Goal: Communication & Community: Answer question/provide support

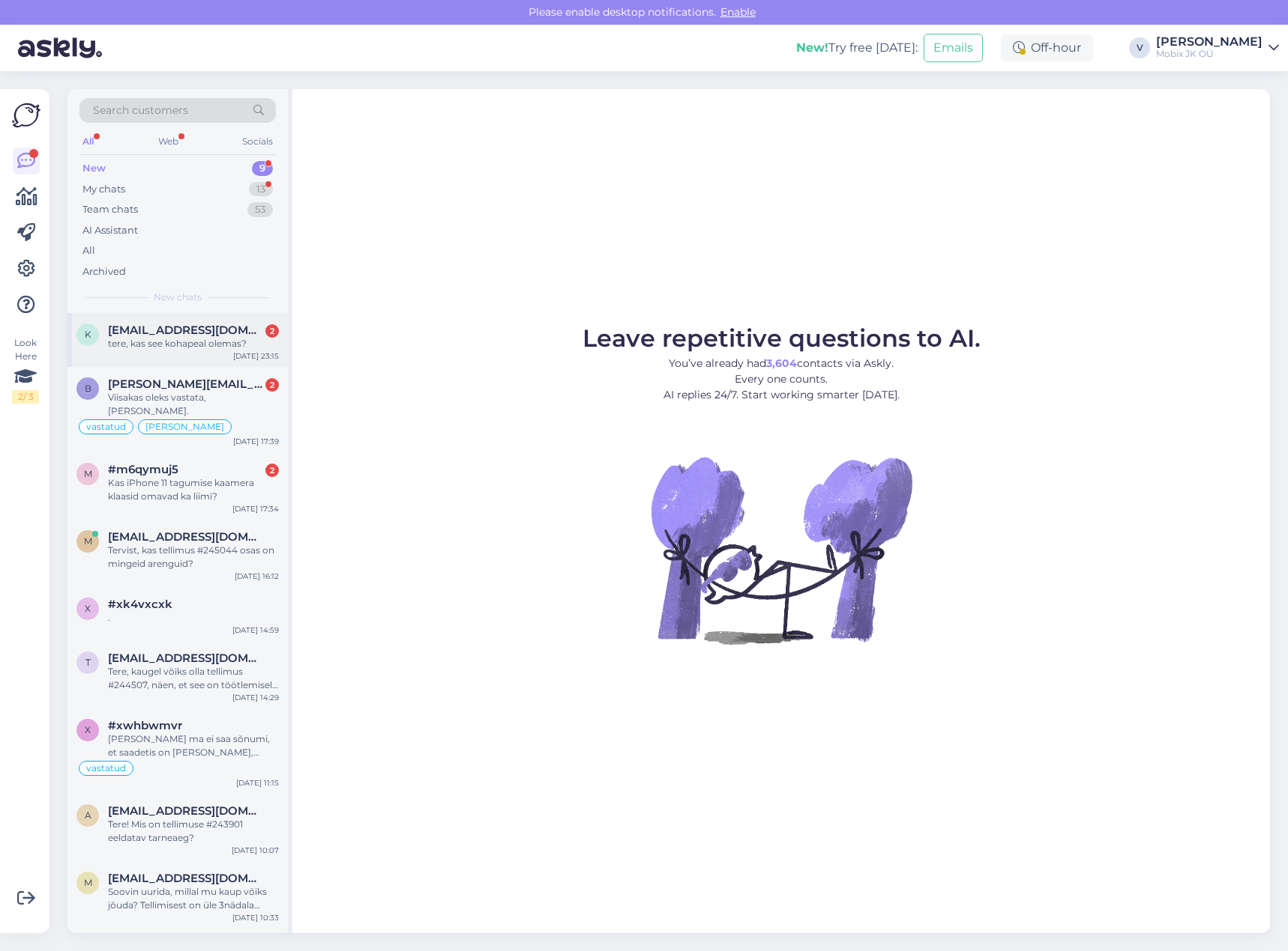
click at [240, 341] on div "tere, kas see kohapeal olemas?" at bounding box center [193, 344] width 171 height 13
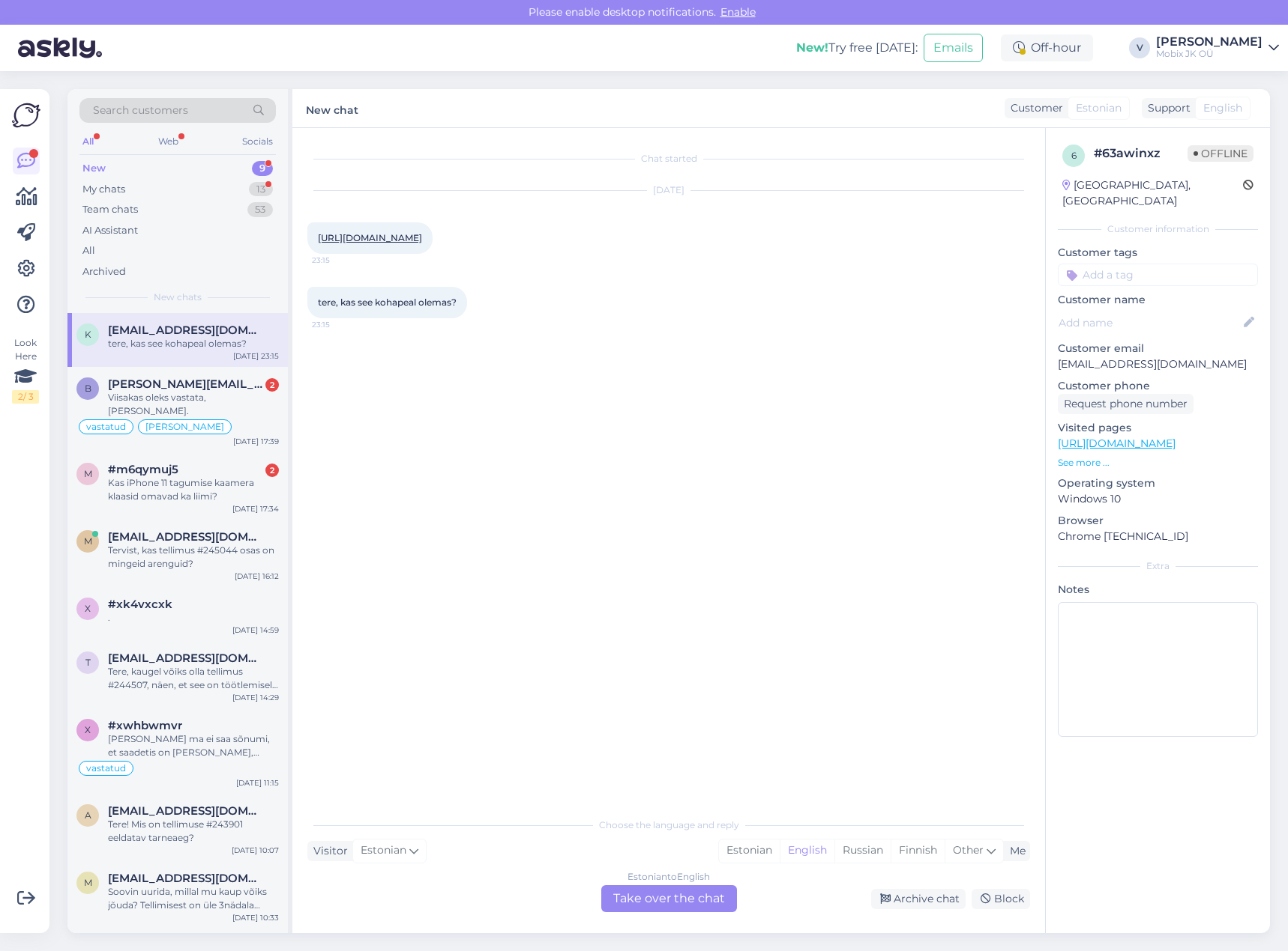
click at [422, 242] on link "[URL][DOMAIN_NAME]" at bounding box center [369, 238] width 104 height 11
click at [767, 850] on div "Estonian" at bounding box center [749, 851] width 61 height 23
click at [707, 897] on div "Estonian to Estonian Take over the chat" at bounding box center [669, 899] width 135 height 27
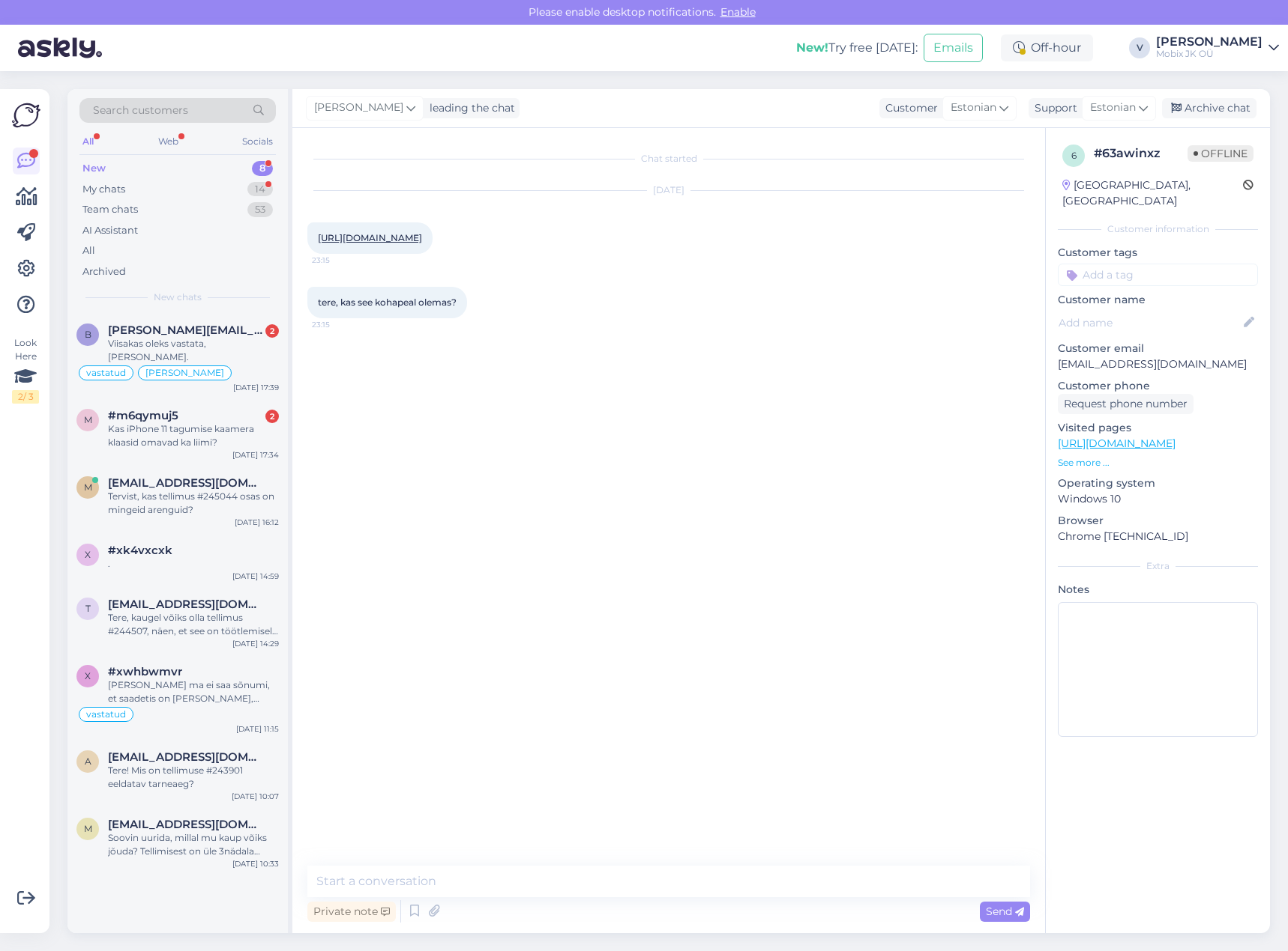
click at [706, 874] on textarea at bounding box center [668, 881] width 723 height 31
type textarea "Tere! Valget värvi Nokia 230 kohapeal ei ole, see on tellimisel."
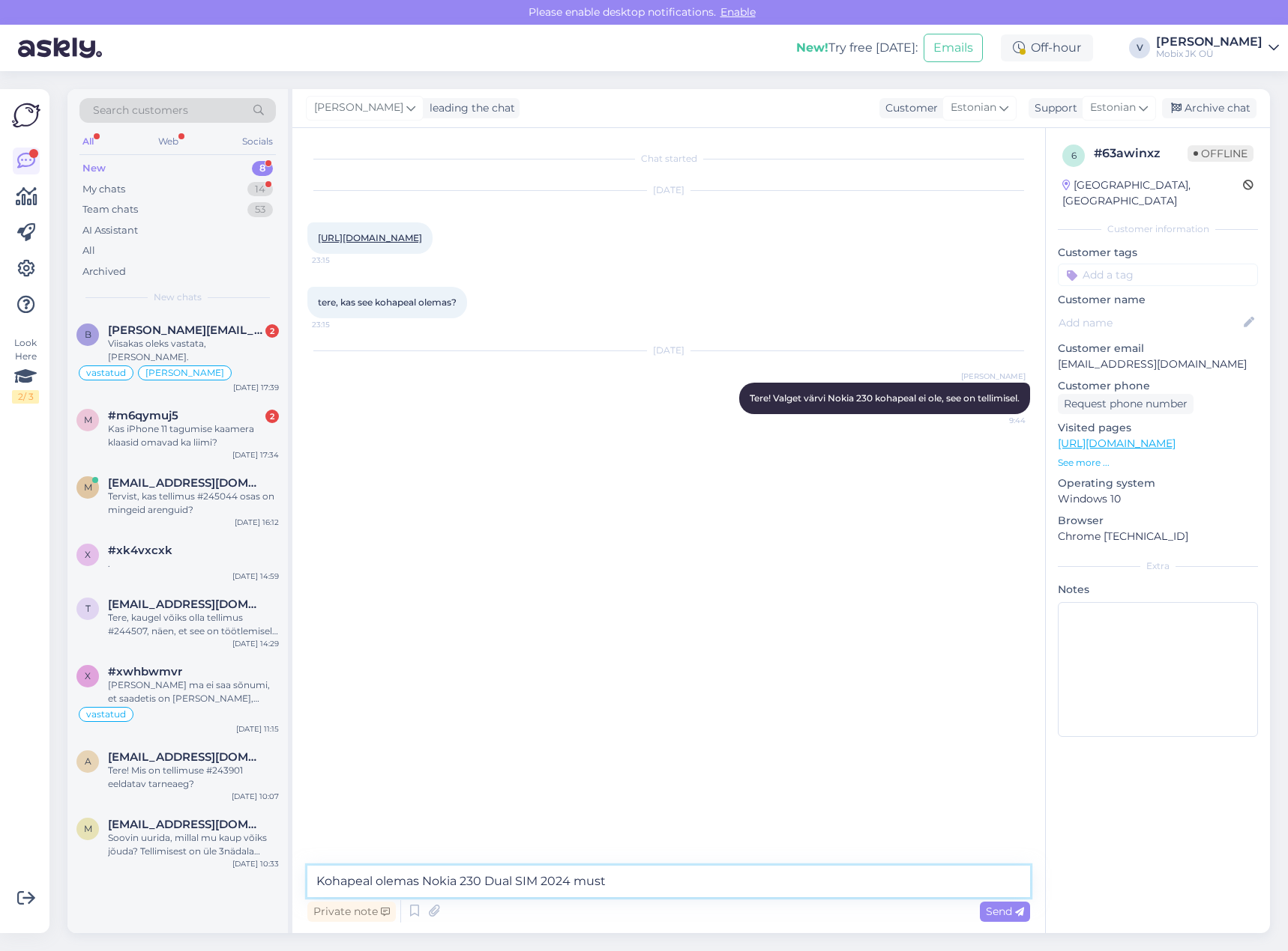
paste textarea "[URL][DOMAIN_NAME]"
type textarea "Kohapeal olemas Nokia 230 Dual SIM 2024 must [URL][DOMAIN_NAME]"
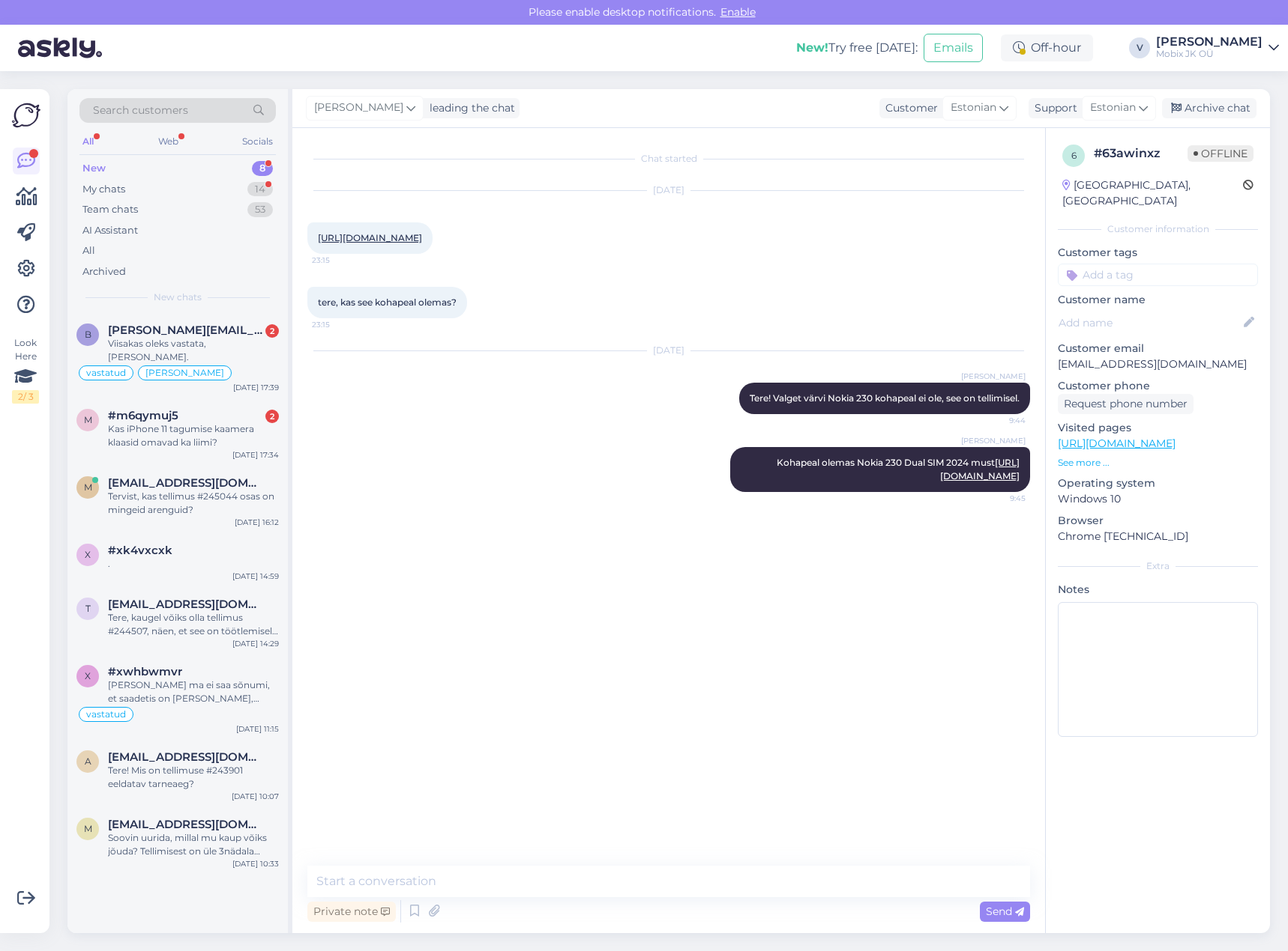
click at [1137, 264] on input at bounding box center [1157, 275] width 200 height 23
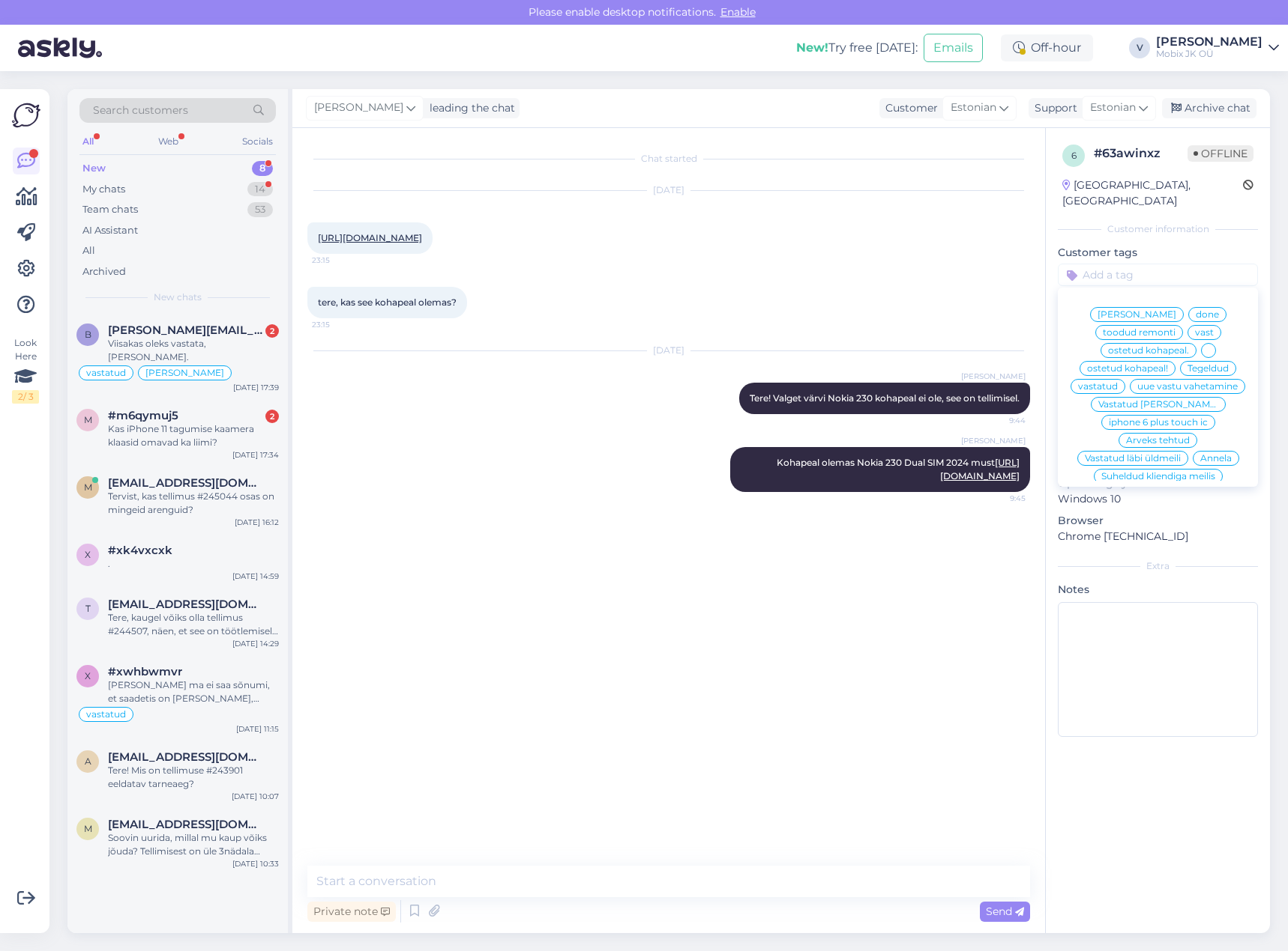
click at [1117, 382] on span "vastatud" at bounding box center [1098, 386] width 40 height 9
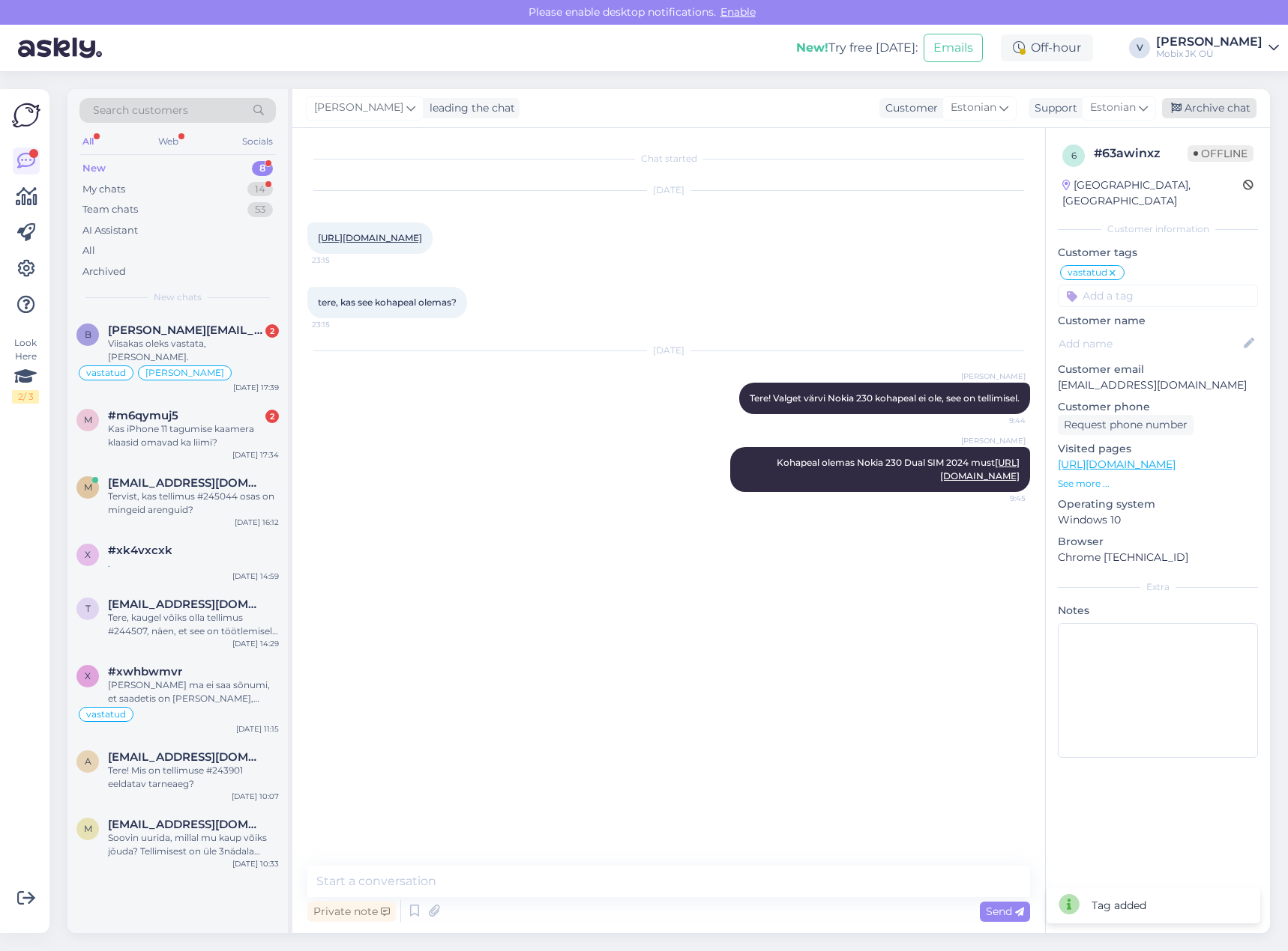
click at [1214, 107] on div "Archive chat" at bounding box center [1209, 108] width 94 height 20
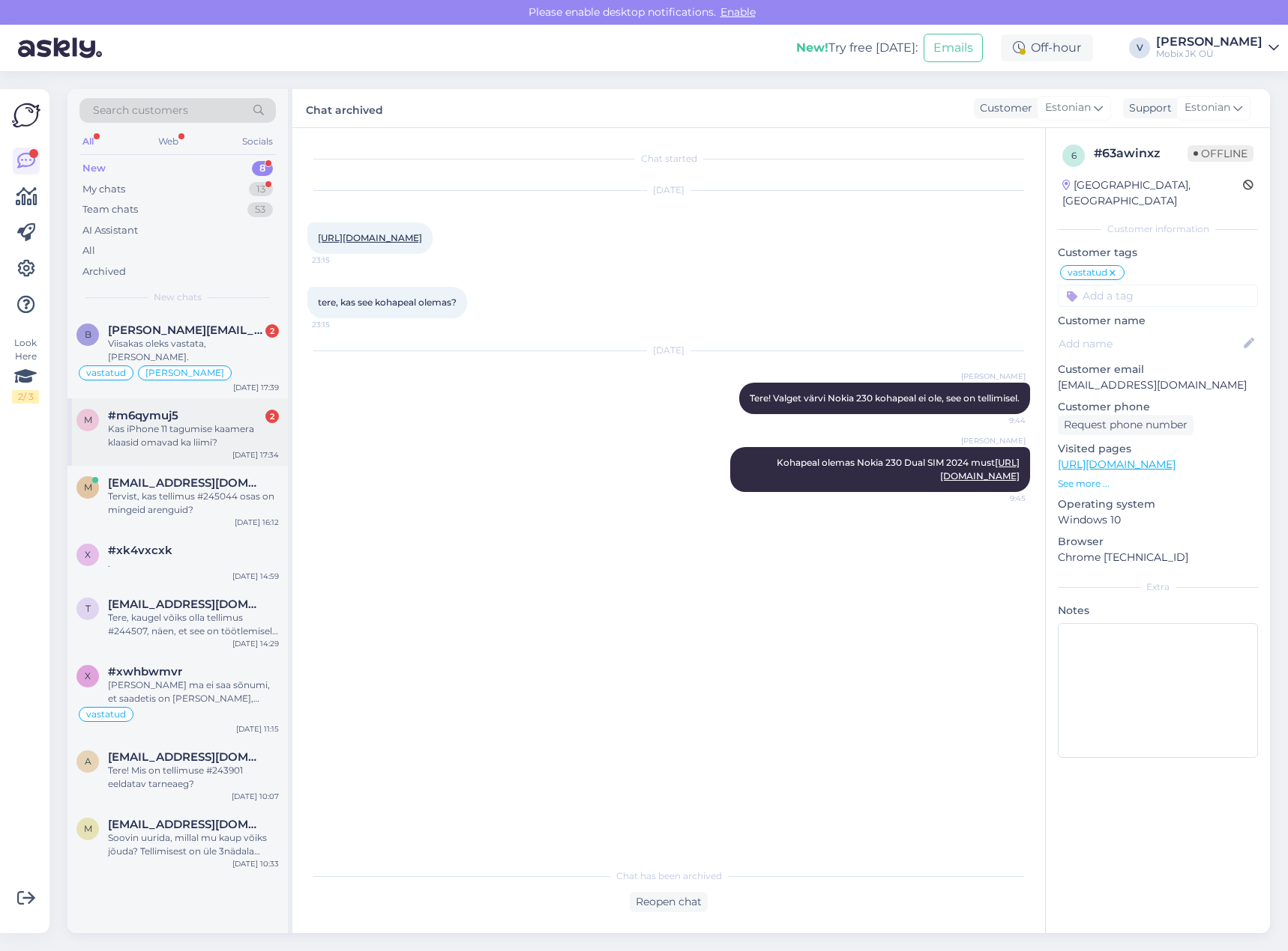
click at [235, 422] on div "Kas iPhone 11 tagumise kaamera klaasid omavad ka liimi?" at bounding box center [193, 435] width 171 height 27
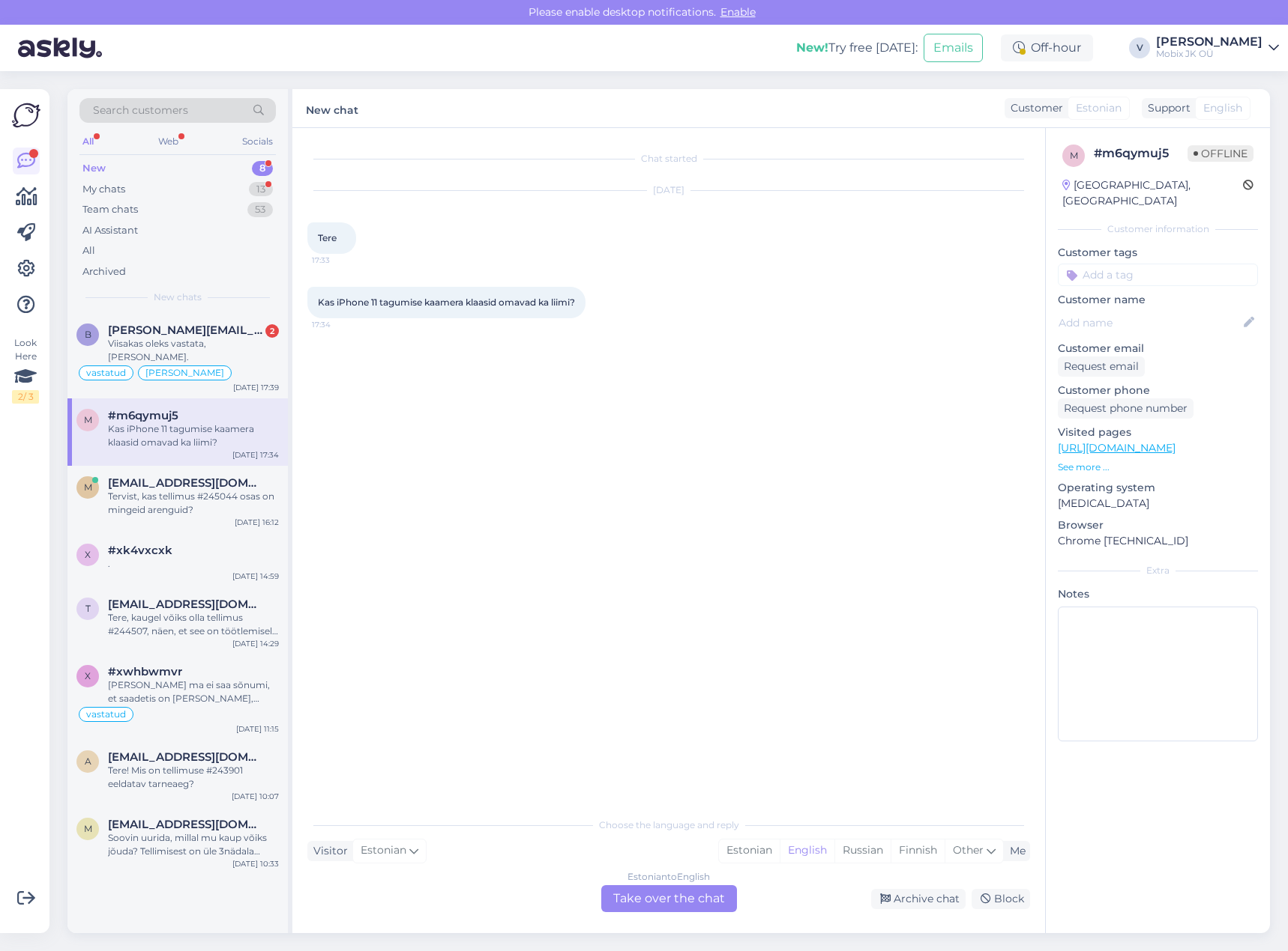
click at [709, 892] on div "Estonian to English Take over the chat" at bounding box center [669, 899] width 135 height 27
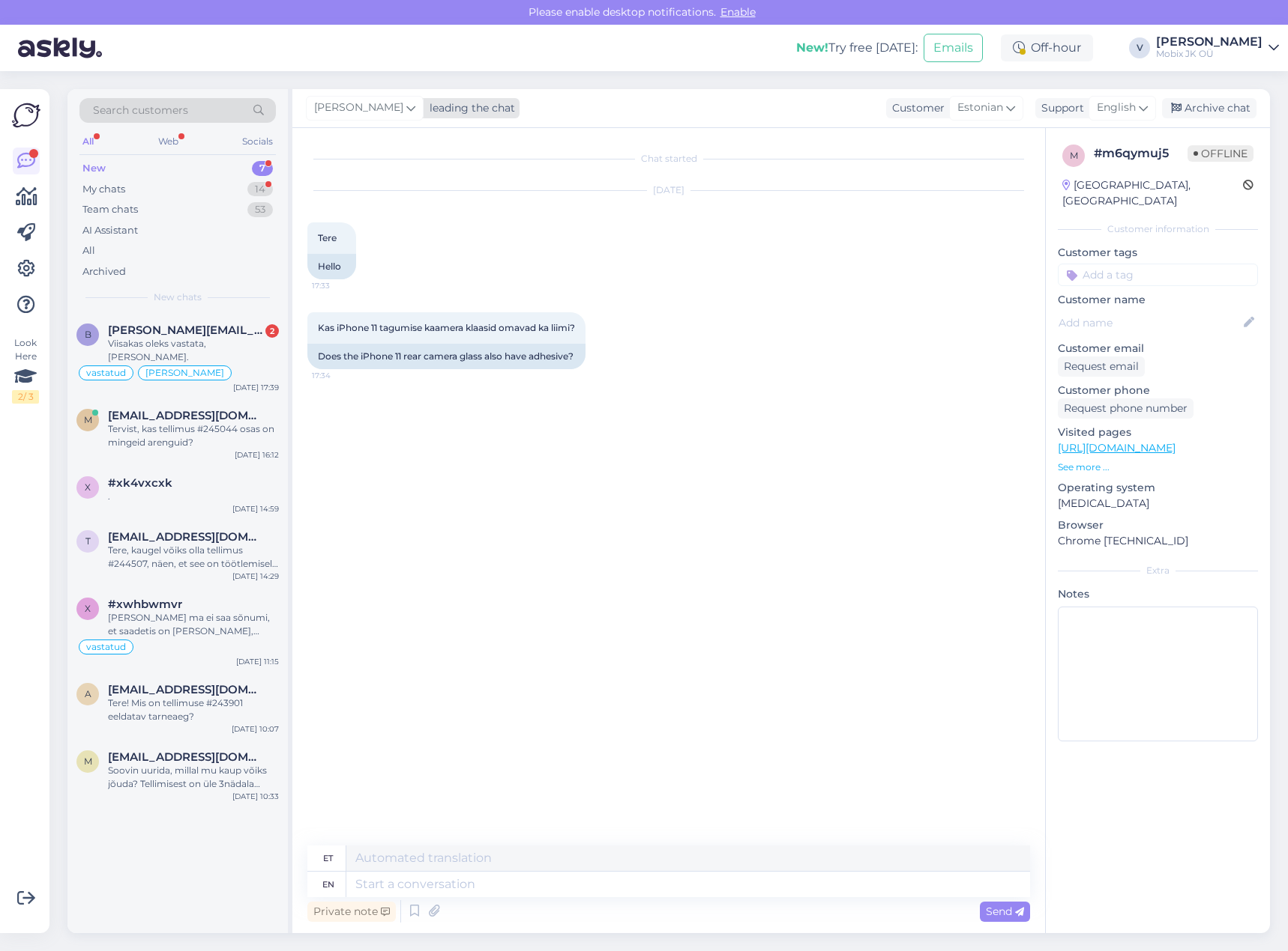
click at [437, 107] on div "leading the chat" at bounding box center [469, 108] width 92 height 16
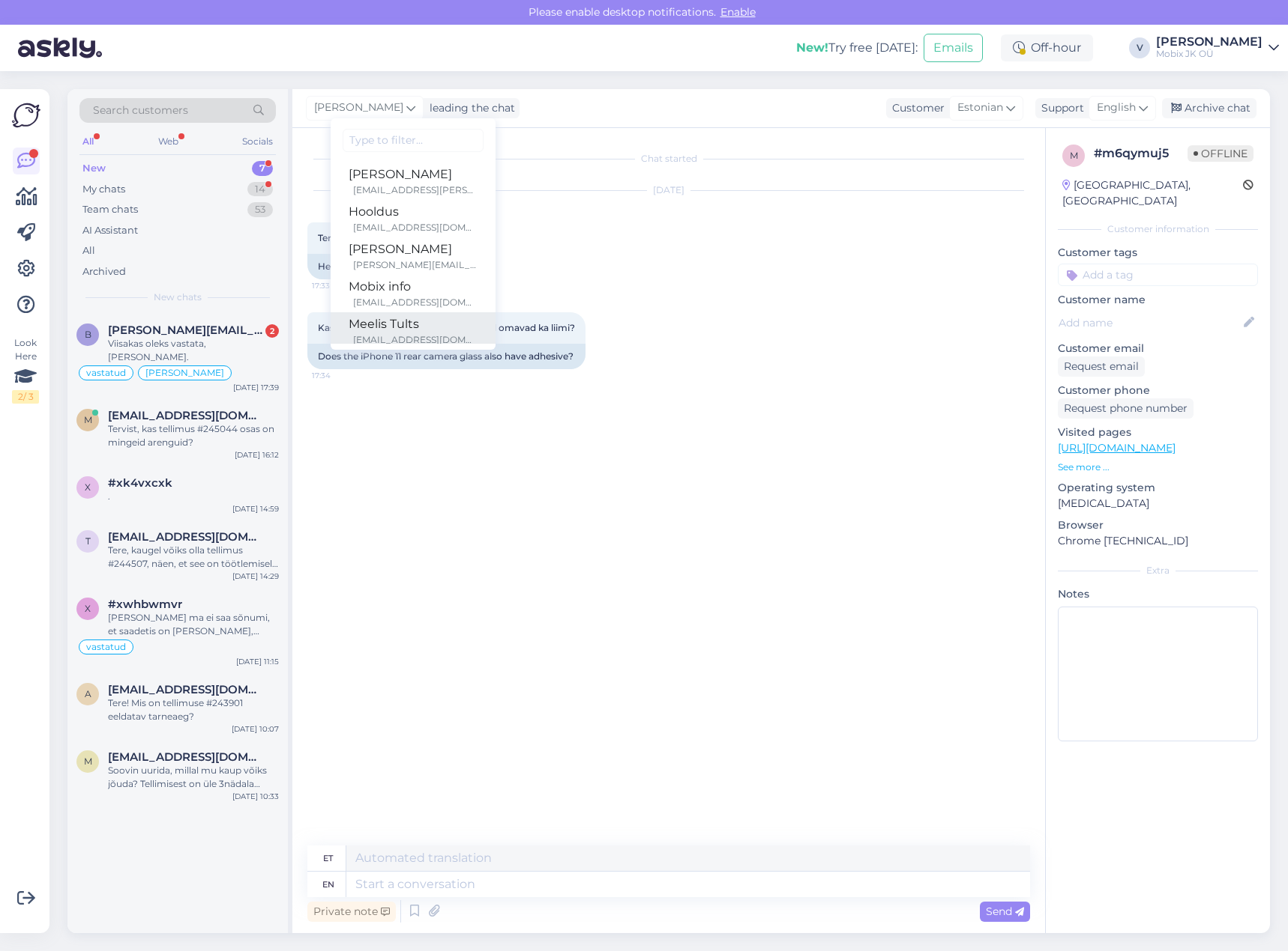
click at [392, 317] on div "Meelis Tults" at bounding box center [413, 324] width 129 height 18
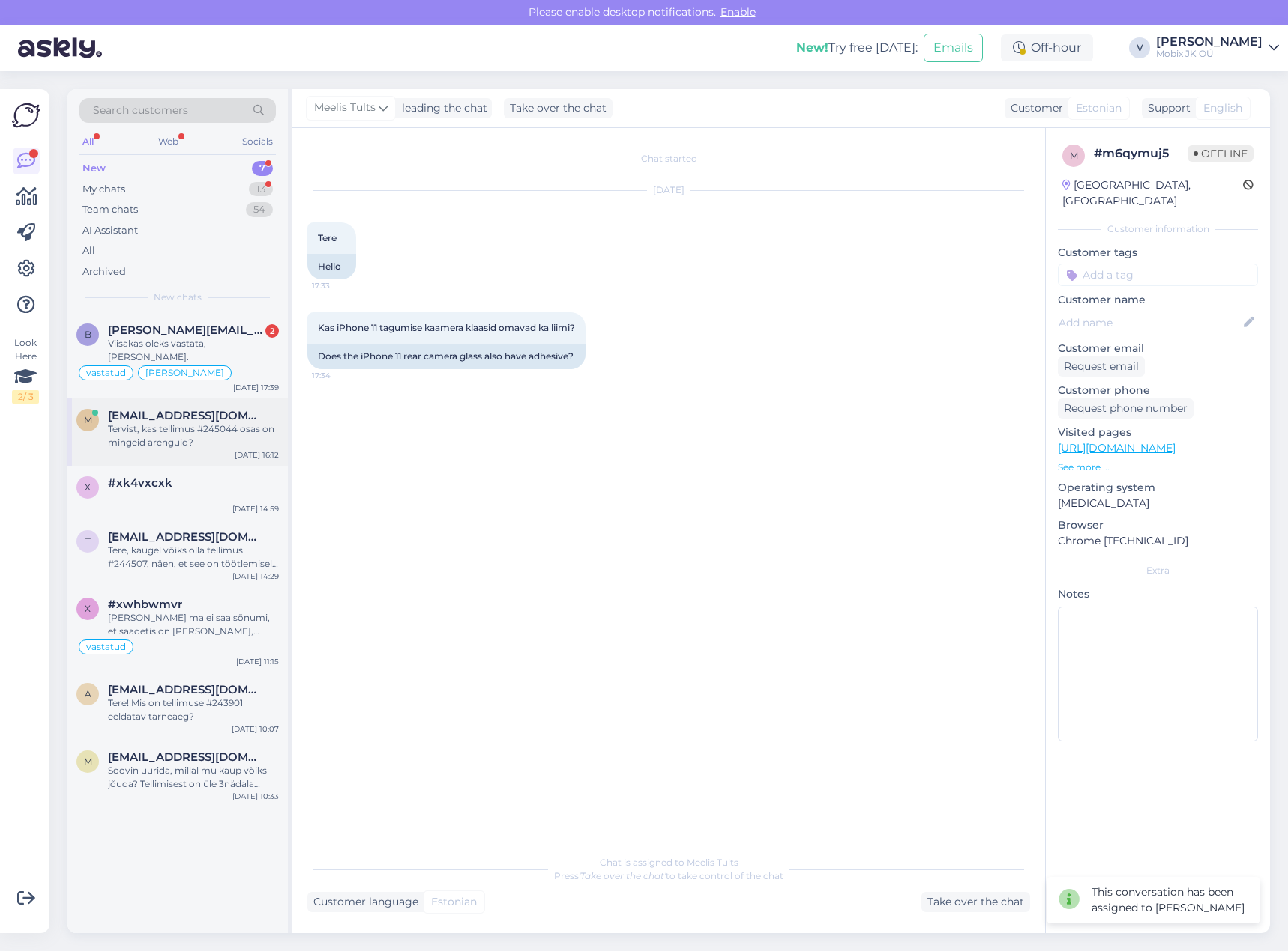
click at [215, 422] on div "Tervist, kas tellimus #245044 osas on mingeid arenguid?" at bounding box center [193, 435] width 171 height 27
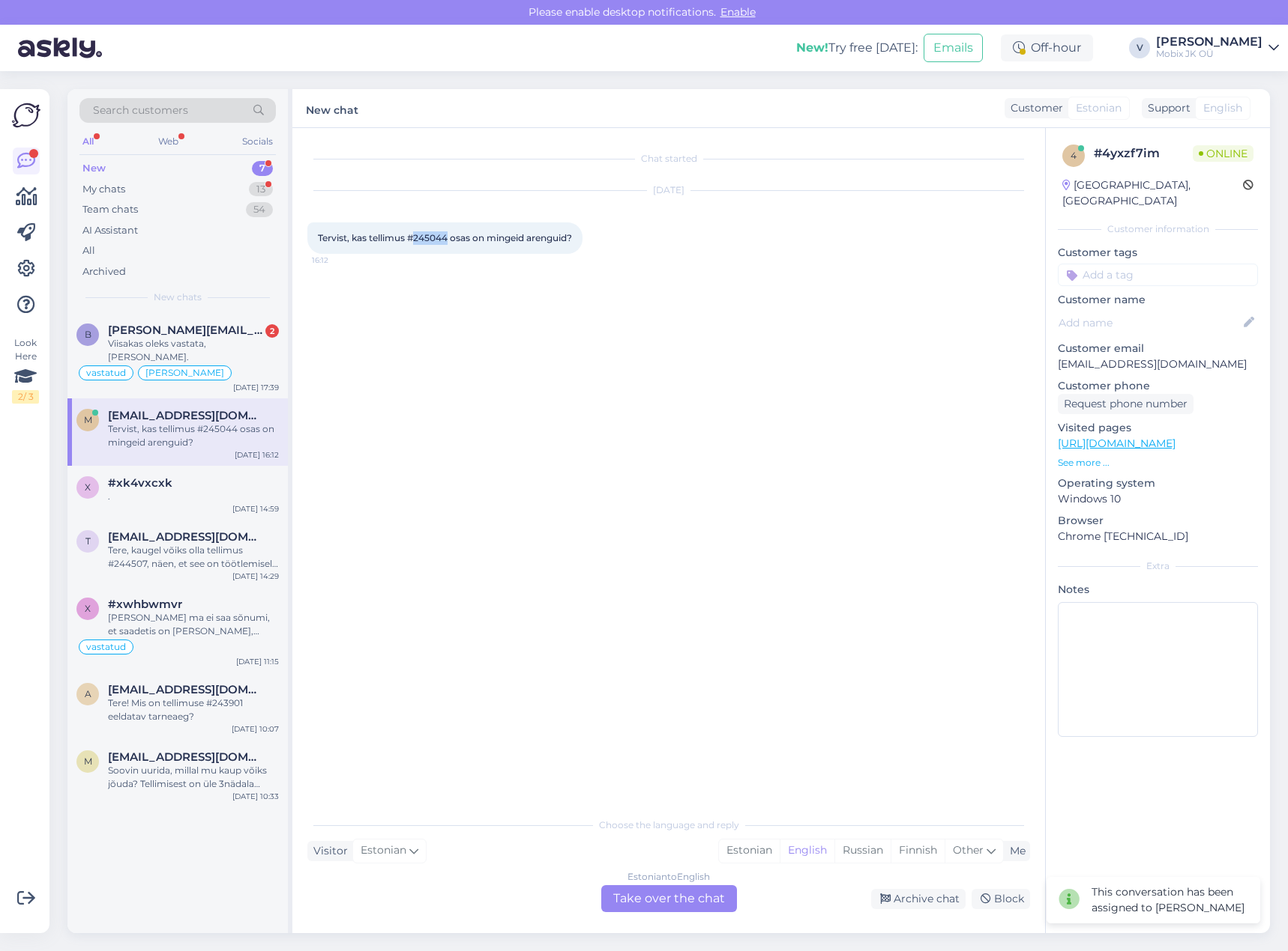
drag, startPoint x: 417, startPoint y: 238, endPoint x: 452, endPoint y: 236, distance: 35.1
click at [451, 236] on span "Tervist, kas tellimus #245044 osas on mingeid arenguid?" at bounding box center [444, 238] width 255 height 11
copy span "245044"
drag, startPoint x: 763, startPoint y: 845, endPoint x: 716, endPoint y: 886, distance: 62.4
click at [762, 845] on div "Estonian" at bounding box center [749, 851] width 61 height 23
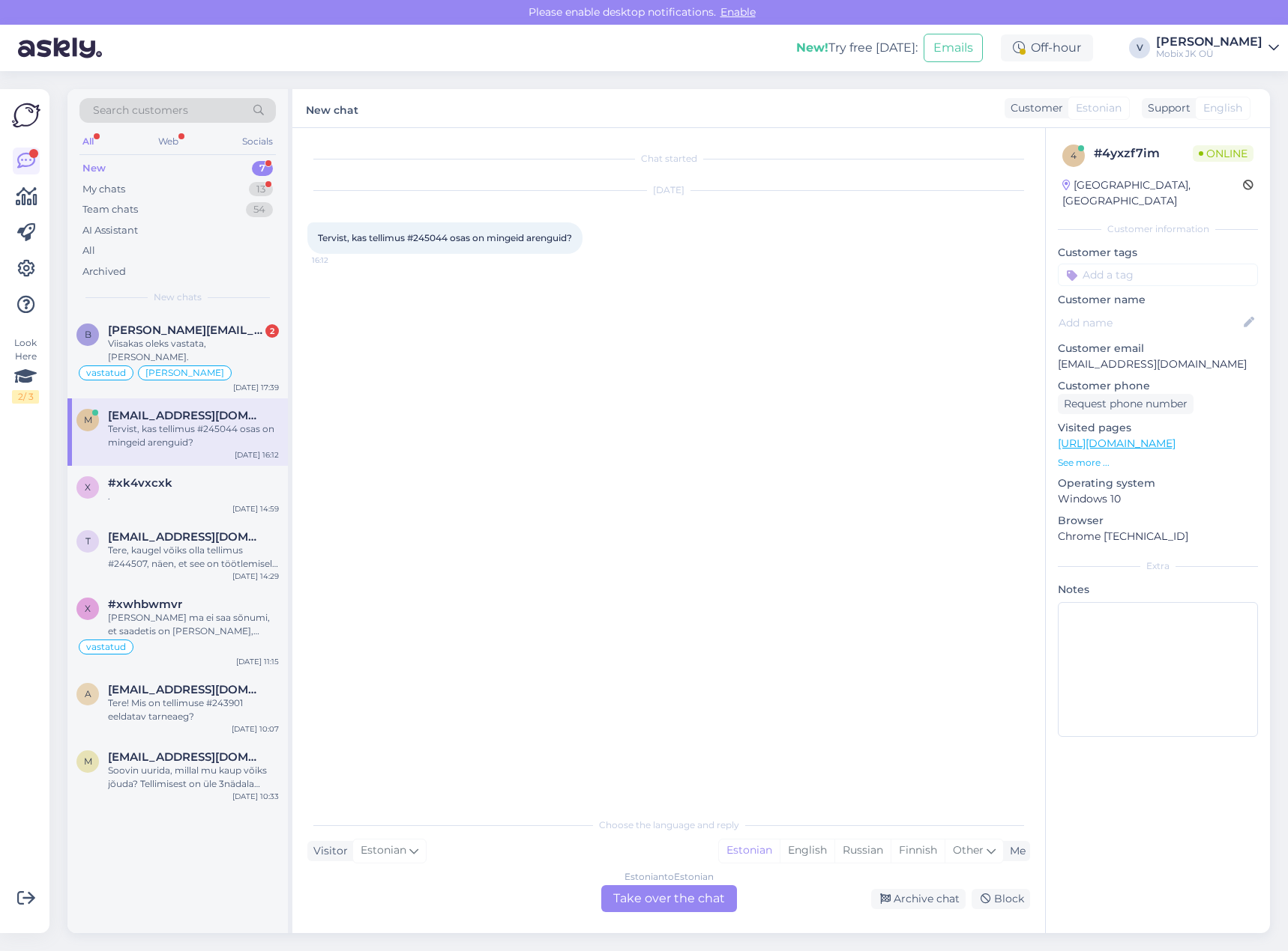
click at [715, 887] on div "Estonian to Estonian Take over the chat" at bounding box center [669, 899] width 135 height 27
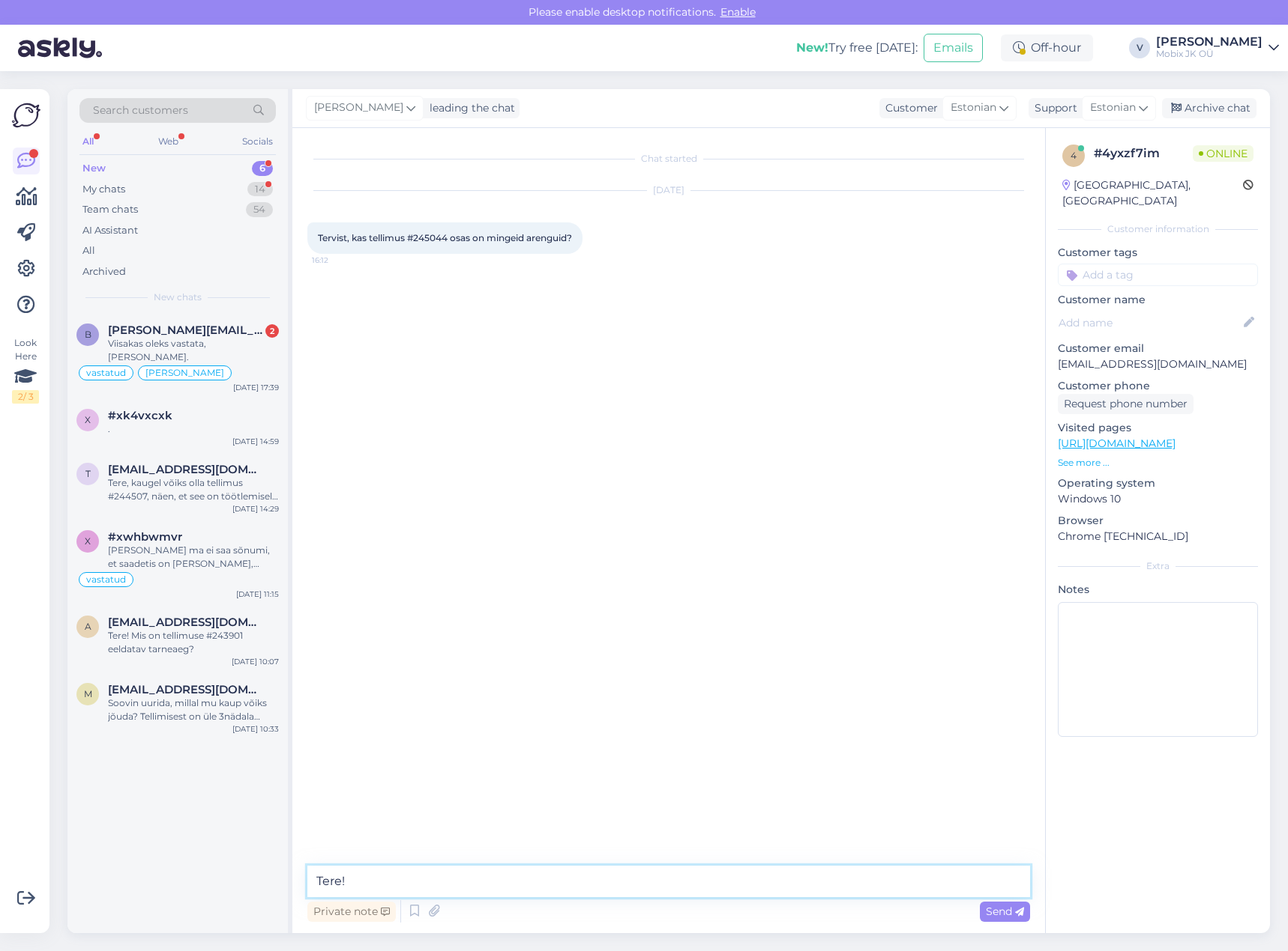
click at [670, 868] on textarea "Tere!" at bounding box center [668, 881] width 723 height 31
paste textarea "Garmin Forerunner 965 GPS Black"
type textarea "Tere! Garmin Forerunner 965 GPS Black on tellitud, eeldatav tarne meie lattu ol…"
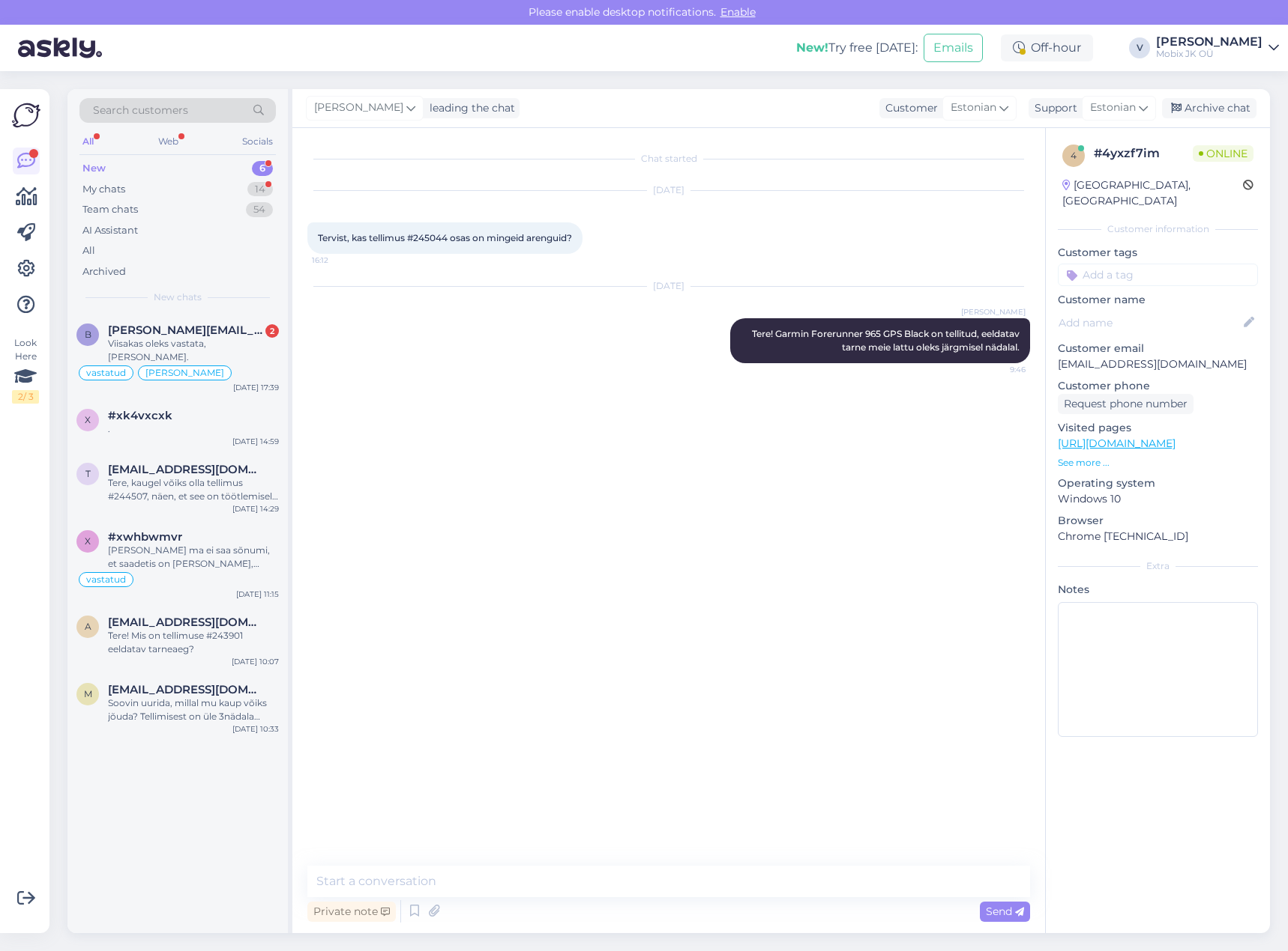
click at [1162, 264] on input at bounding box center [1157, 275] width 200 height 23
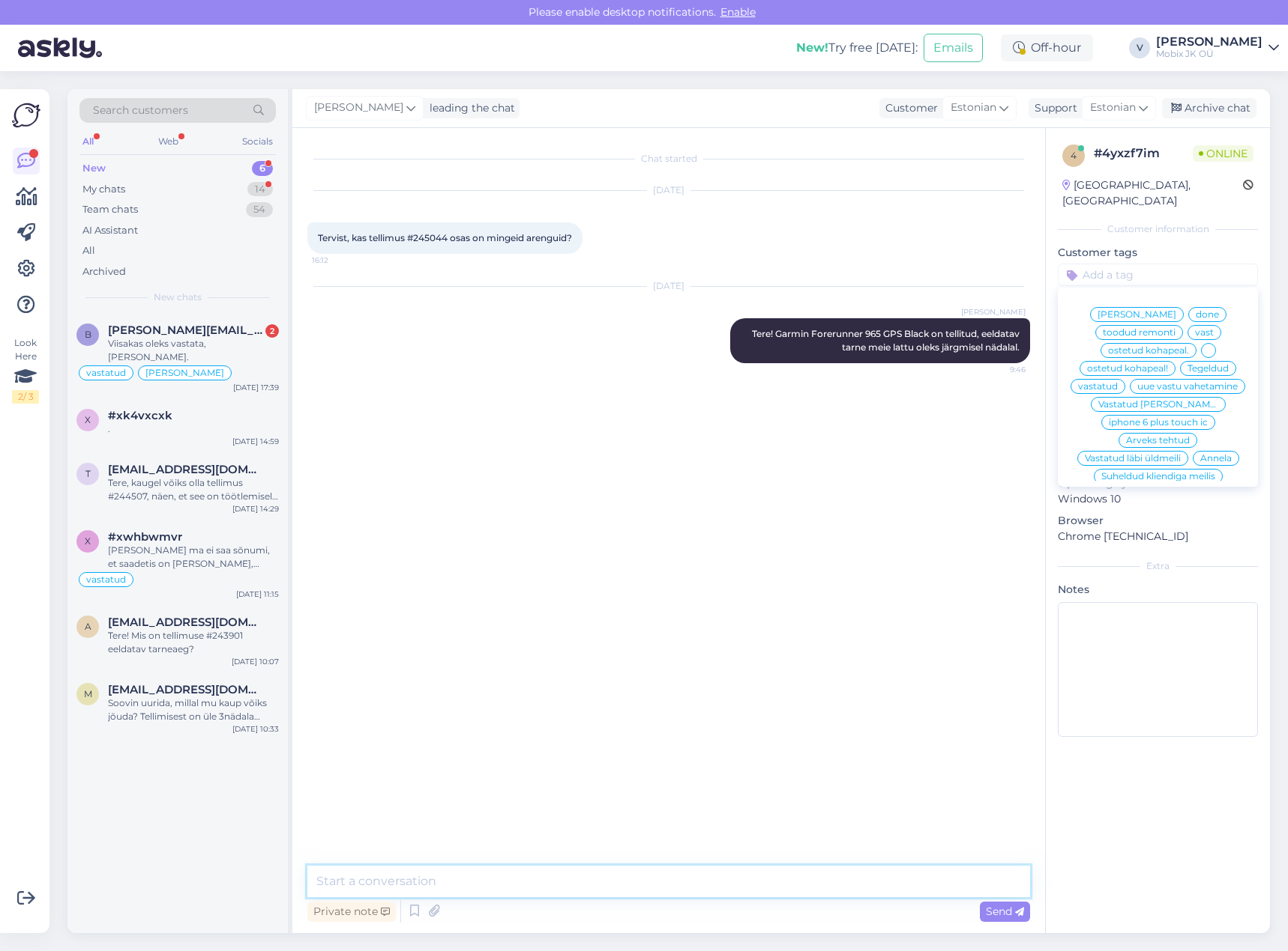
click at [911, 885] on textarea at bounding box center [668, 881] width 723 height 31
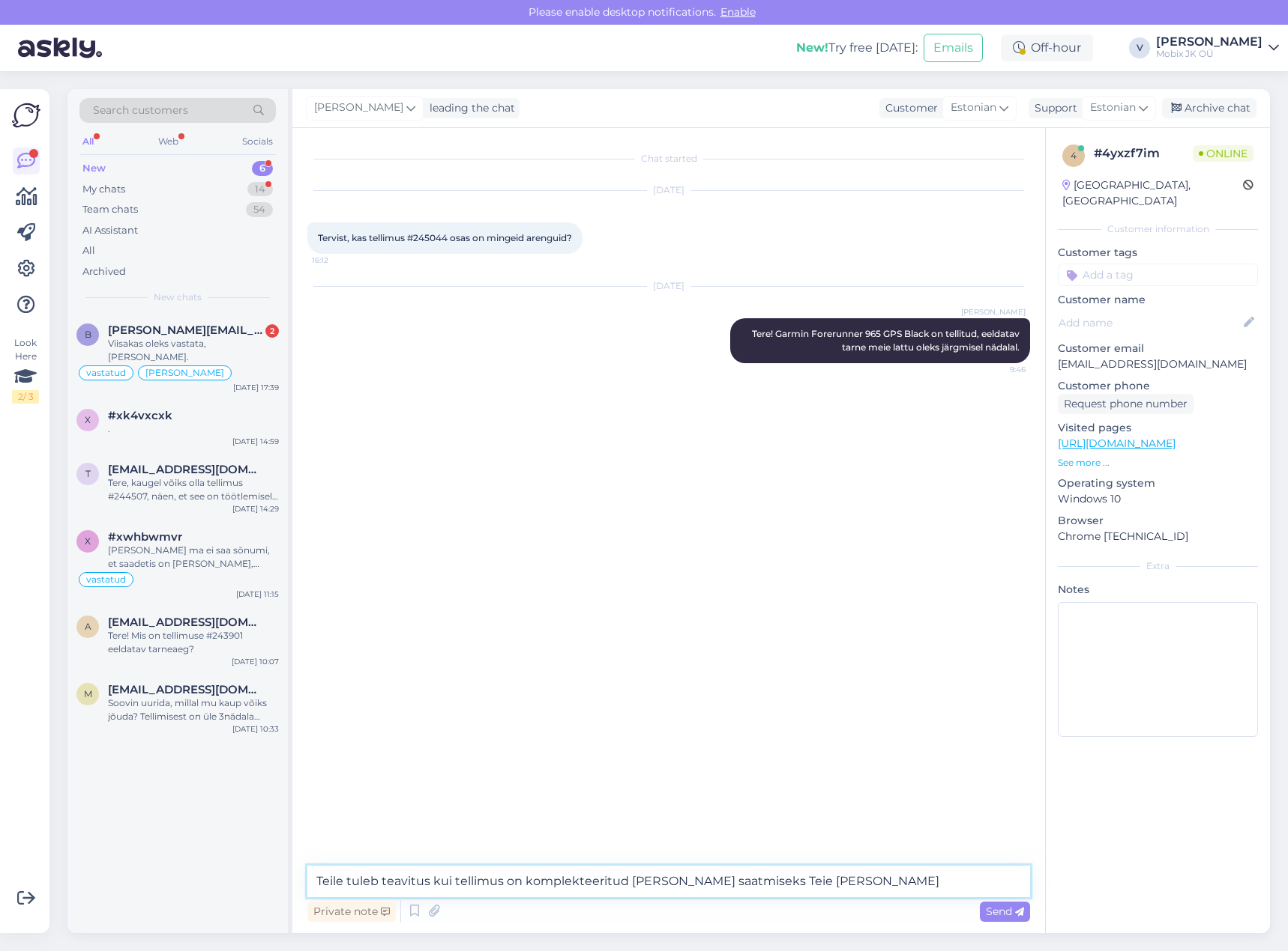
type textarea "Teile tuleb teavitus kui tellimus on komplekteeritud [PERSON_NAME] saatmiseks T…"
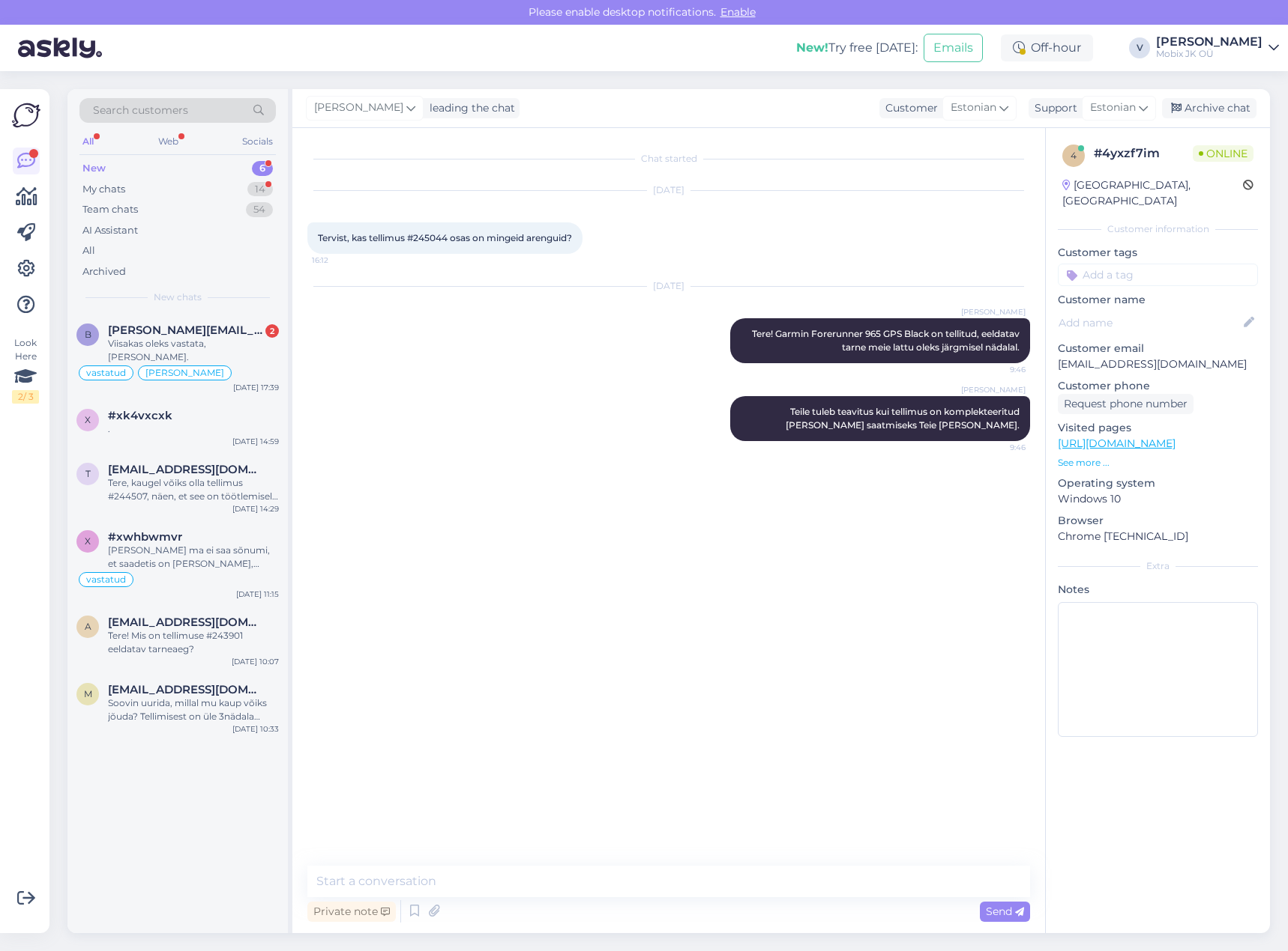
click at [1098, 264] on input at bounding box center [1157, 275] width 200 height 23
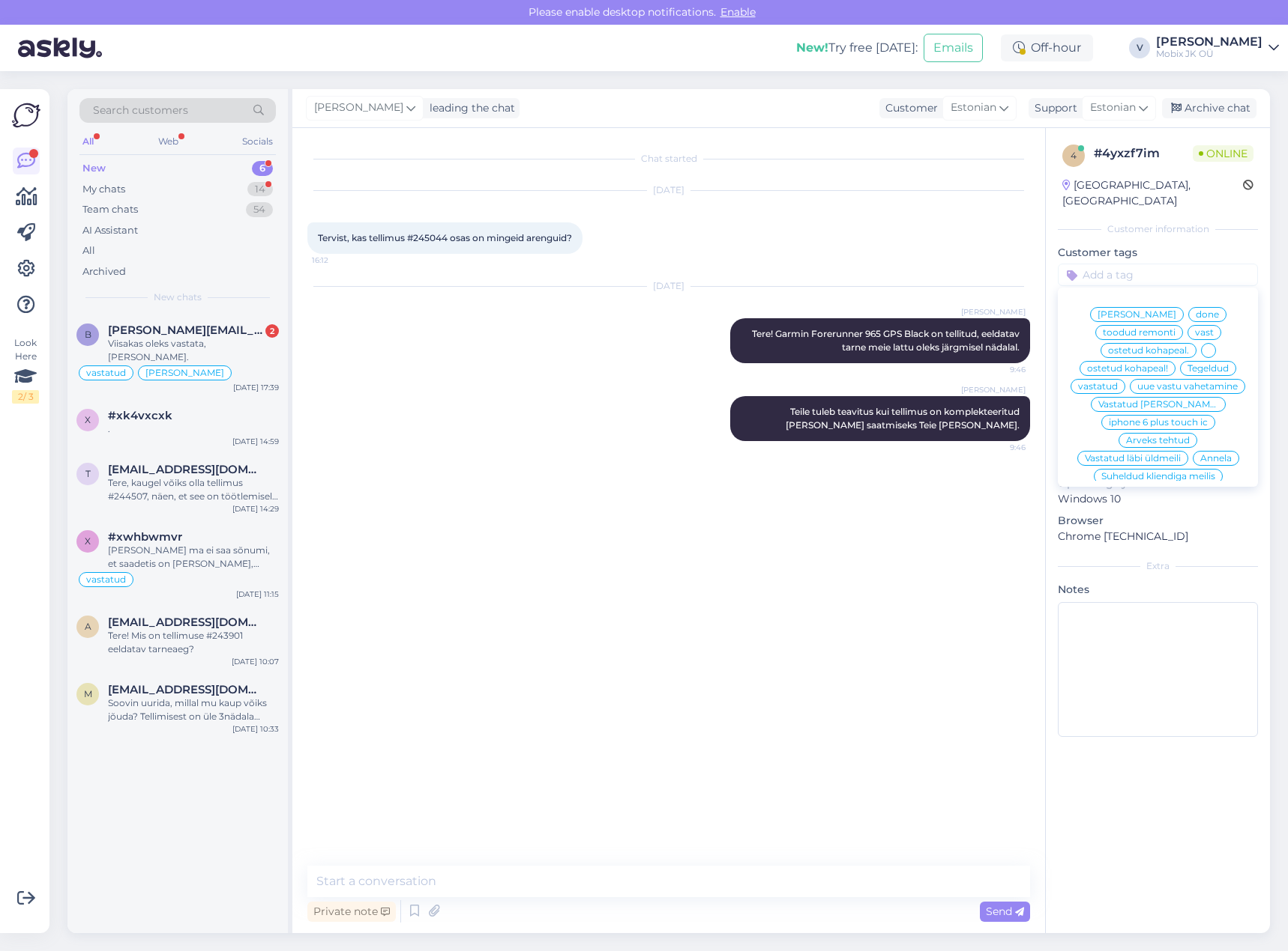
click at [1117, 382] on span "vastatud" at bounding box center [1098, 386] width 40 height 9
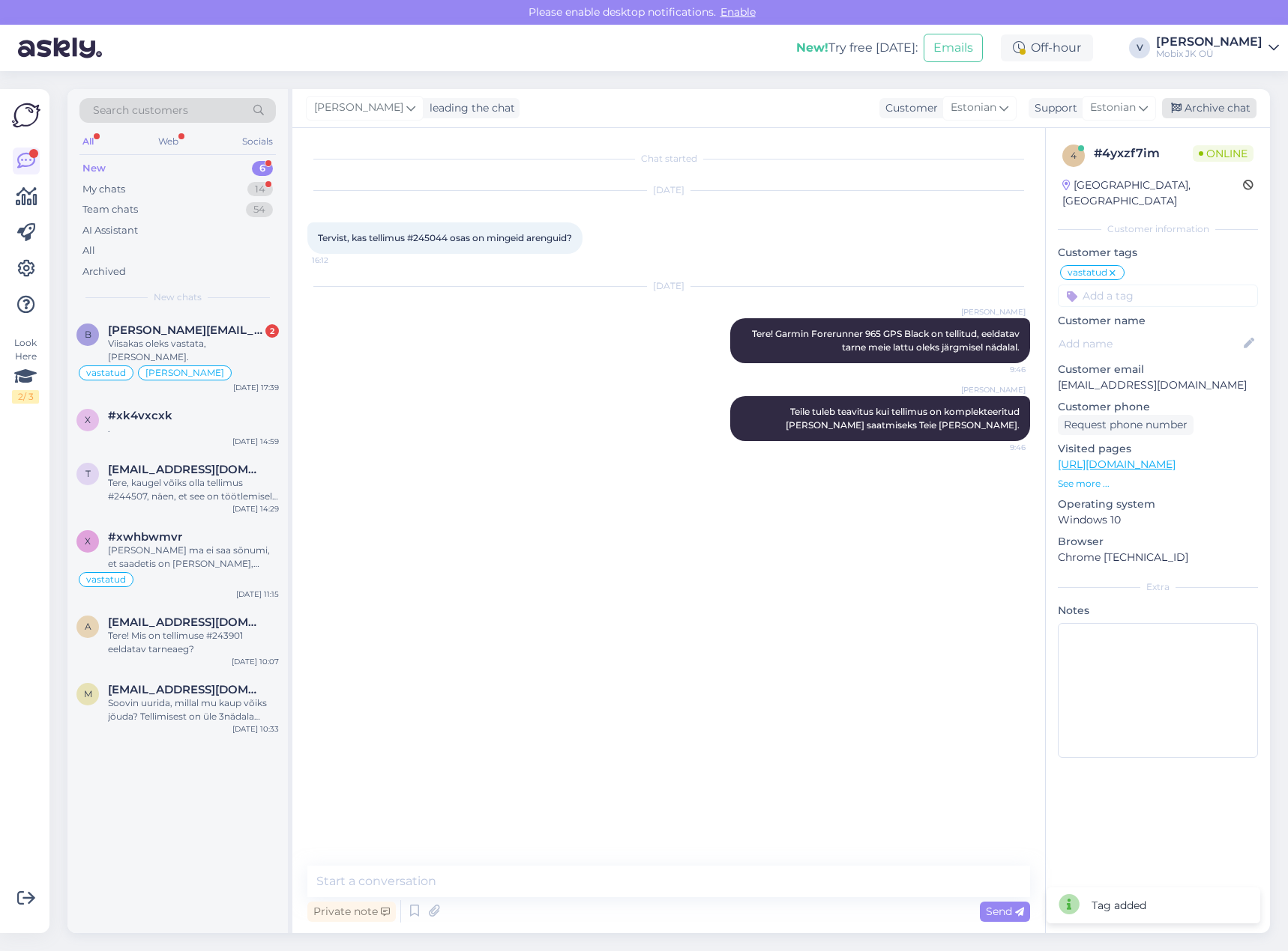
click at [1207, 107] on div "Archive chat" at bounding box center [1209, 108] width 94 height 20
click at [236, 422] on div "." at bounding box center [193, 429] width 171 height 13
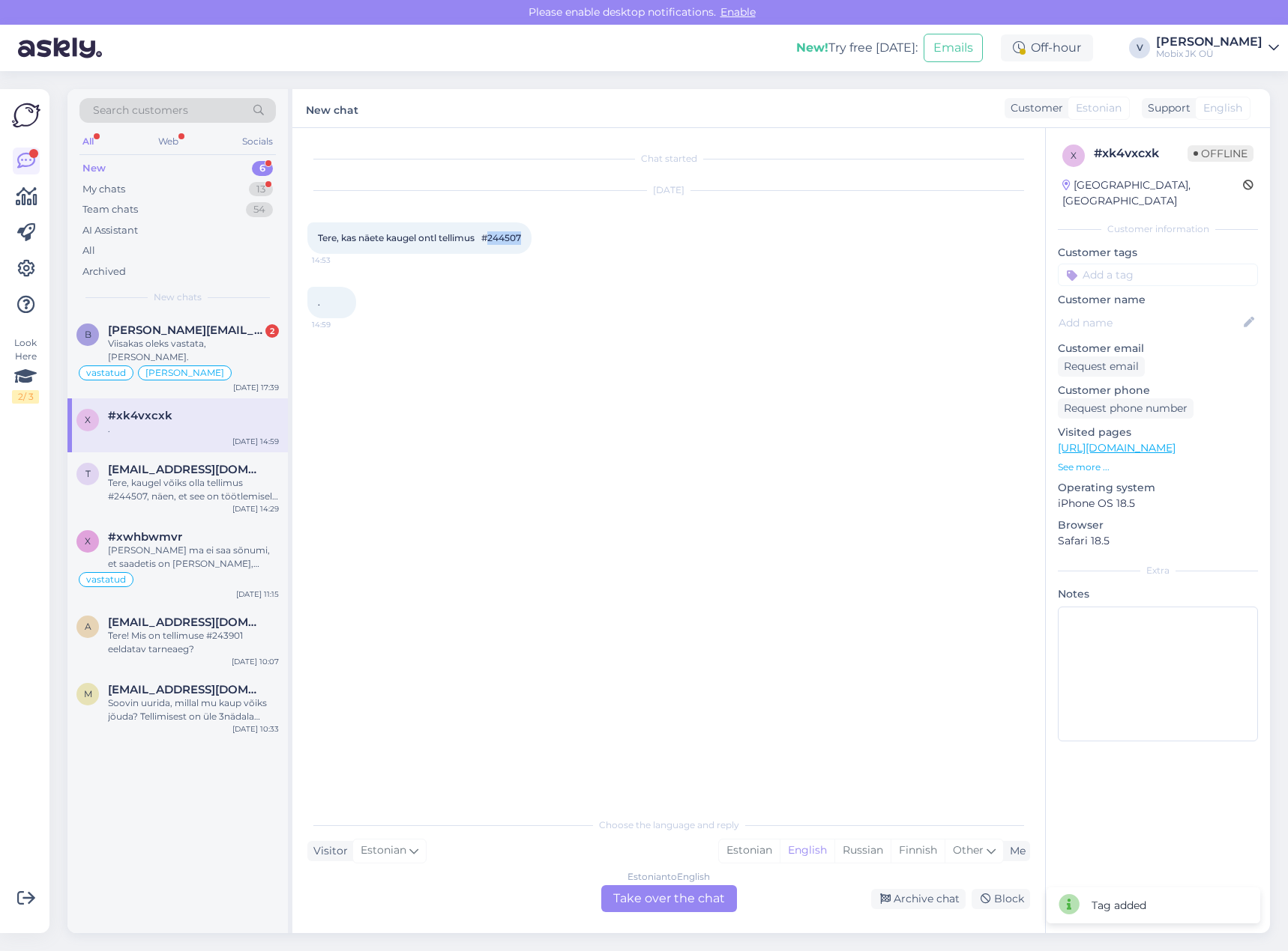
drag, startPoint x: 492, startPoint y: 236, endPoint x: 532, endPoint y: 233, distance: 40.1
click at [531, 233] on div "Tere, kas näete kaugel ontl tellimus #244507 14:53" at bounding box center [419, 237] width 224 height 31
copy span "244507"
click at [738, 850] on div "Estonian" at bounding box center [749, 851] width 61 height 23
click at [697, 902] on div "Estonian to Estonian Take over the chat" at bounding box center [669, 899] width 135 height 27
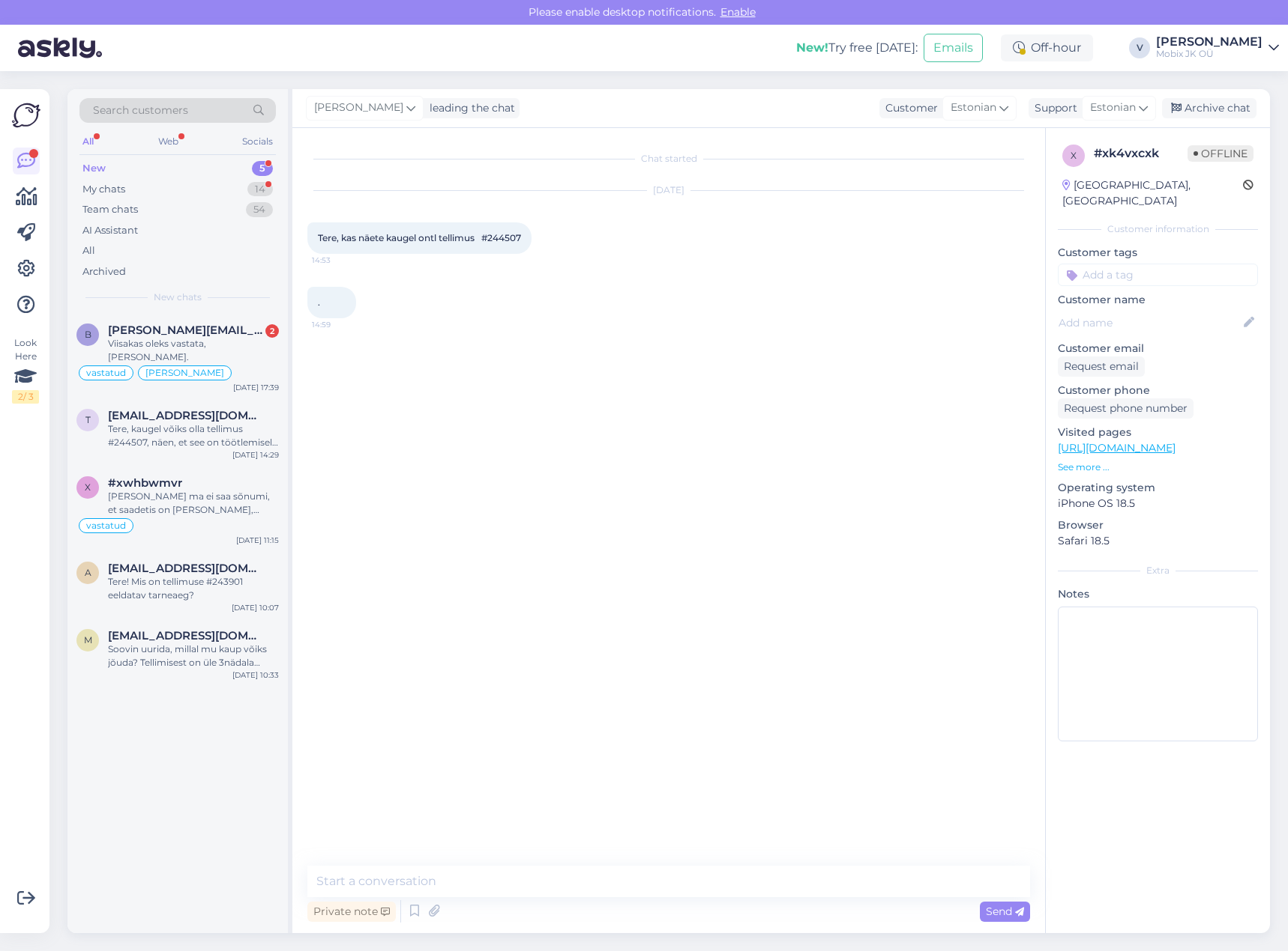
click at [695, 865] on div "Chat started [DATE] Tere, kas näete kaugel ontl tellimus #244507 14:53 . 14:59 …" at bounding box center [668, 530] width 752 height 805
click at [694, 880] on textarea at bounding box center [668, 881] width 723 height 31
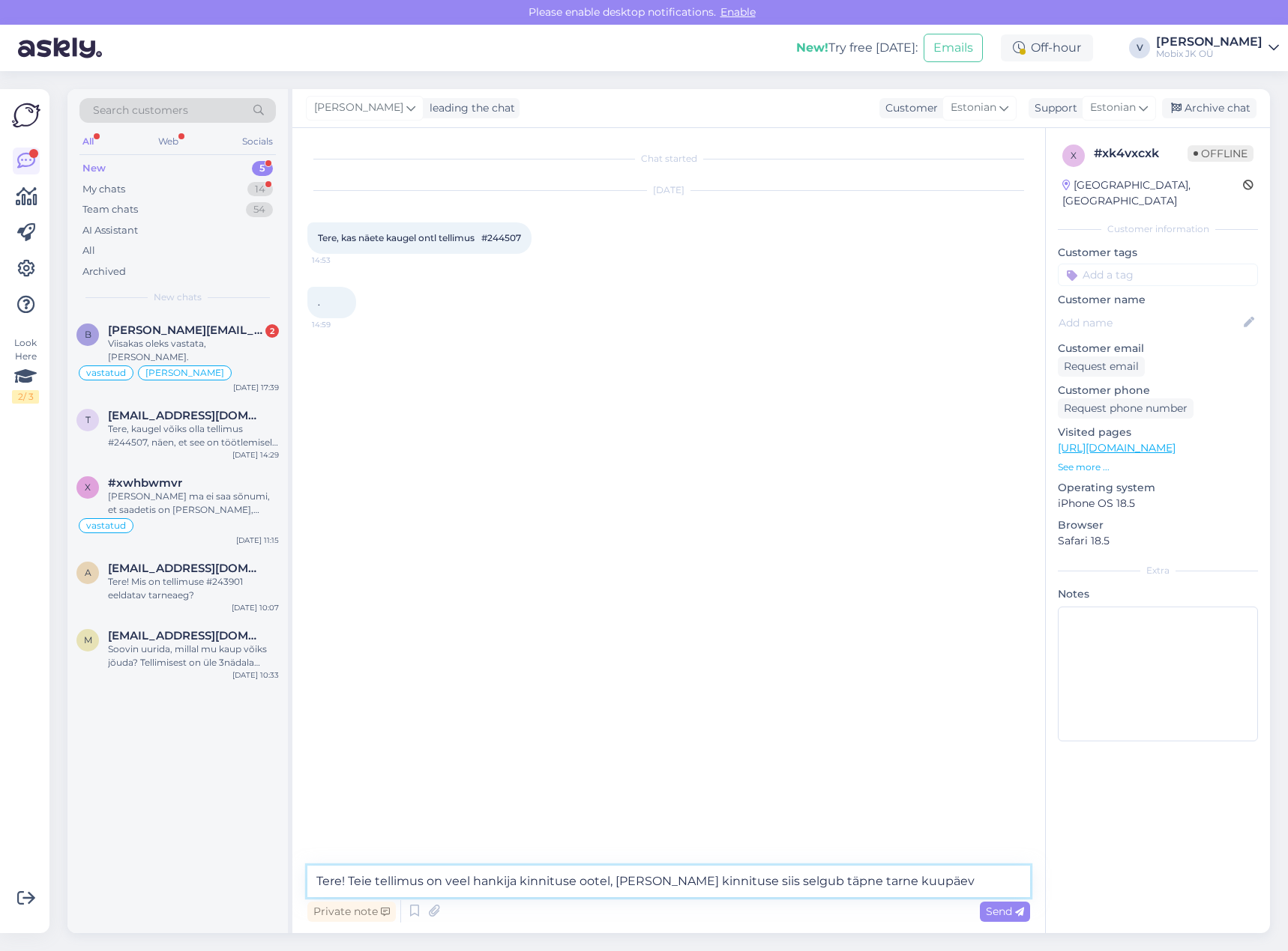
type textarea "Tere! Teie tellimus on veel hankija kinnituse ootel, [PERSON_NAME] kinnituse si…"
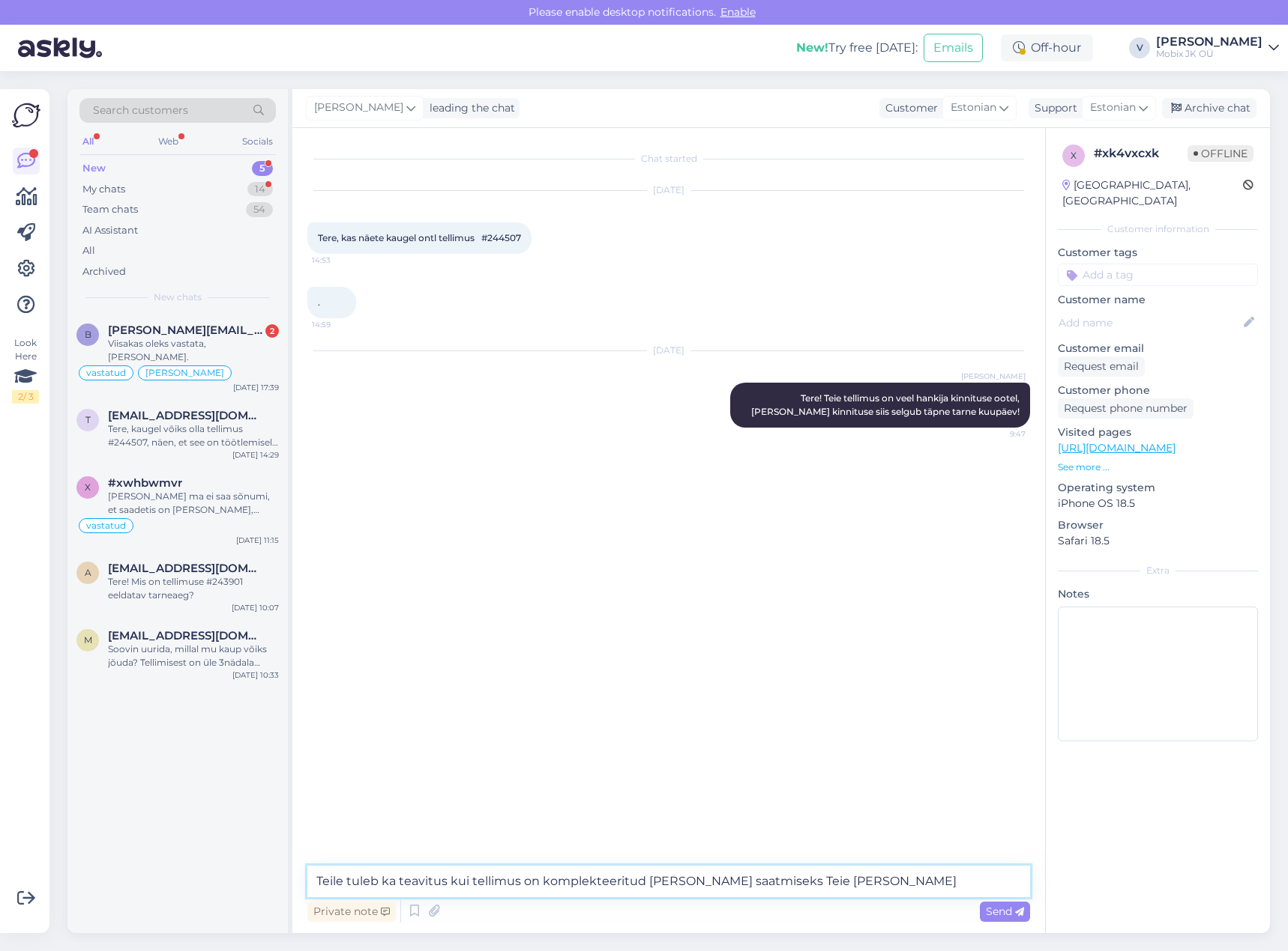
type textarea "Teile tuleb ka teavitus kui tellimus on komplekteeritud [PERSON_NAME] saatmisek…"
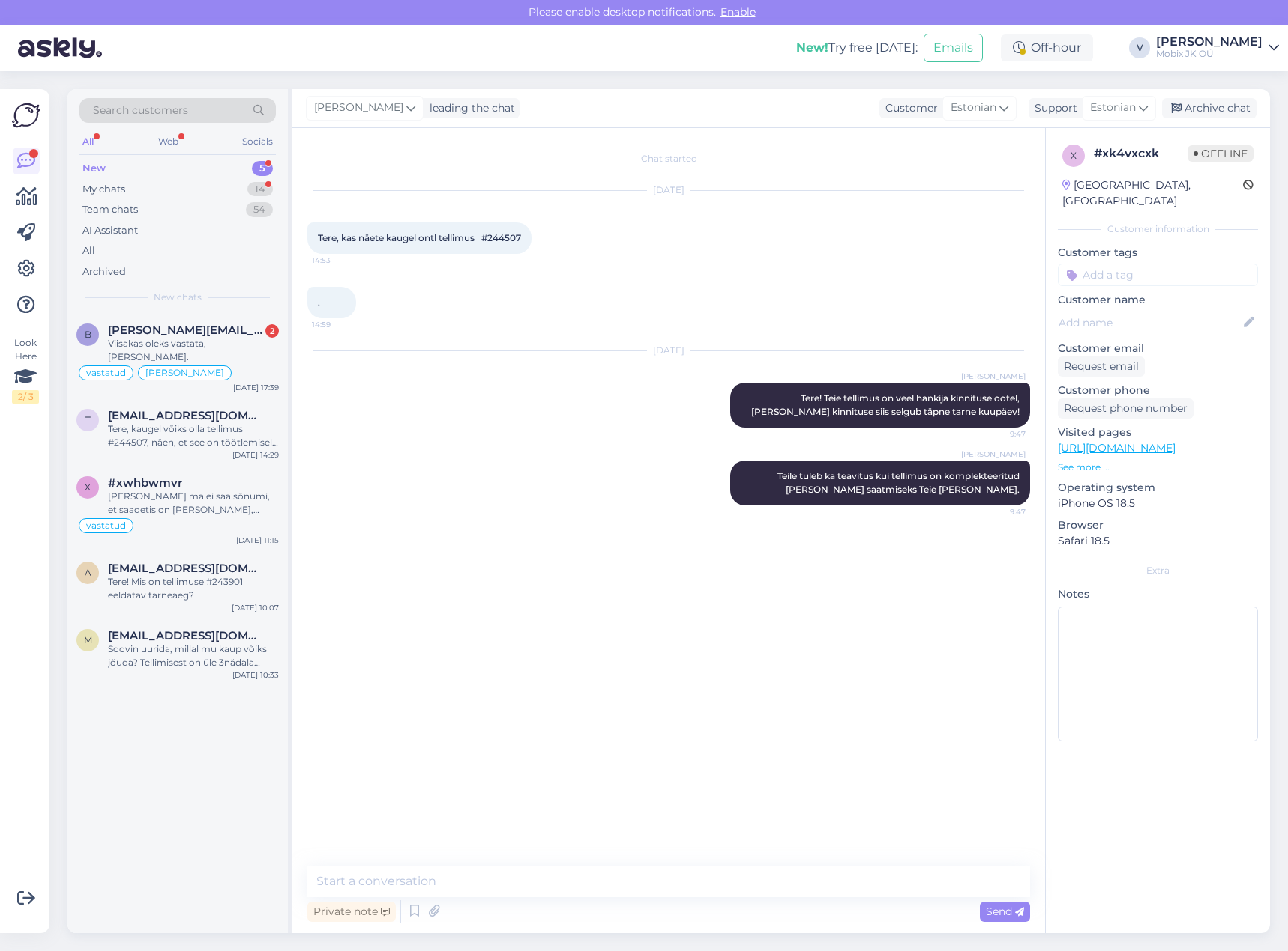
click at [1134, 269] on input at bounding box center [1157, 275] width 200 height 23
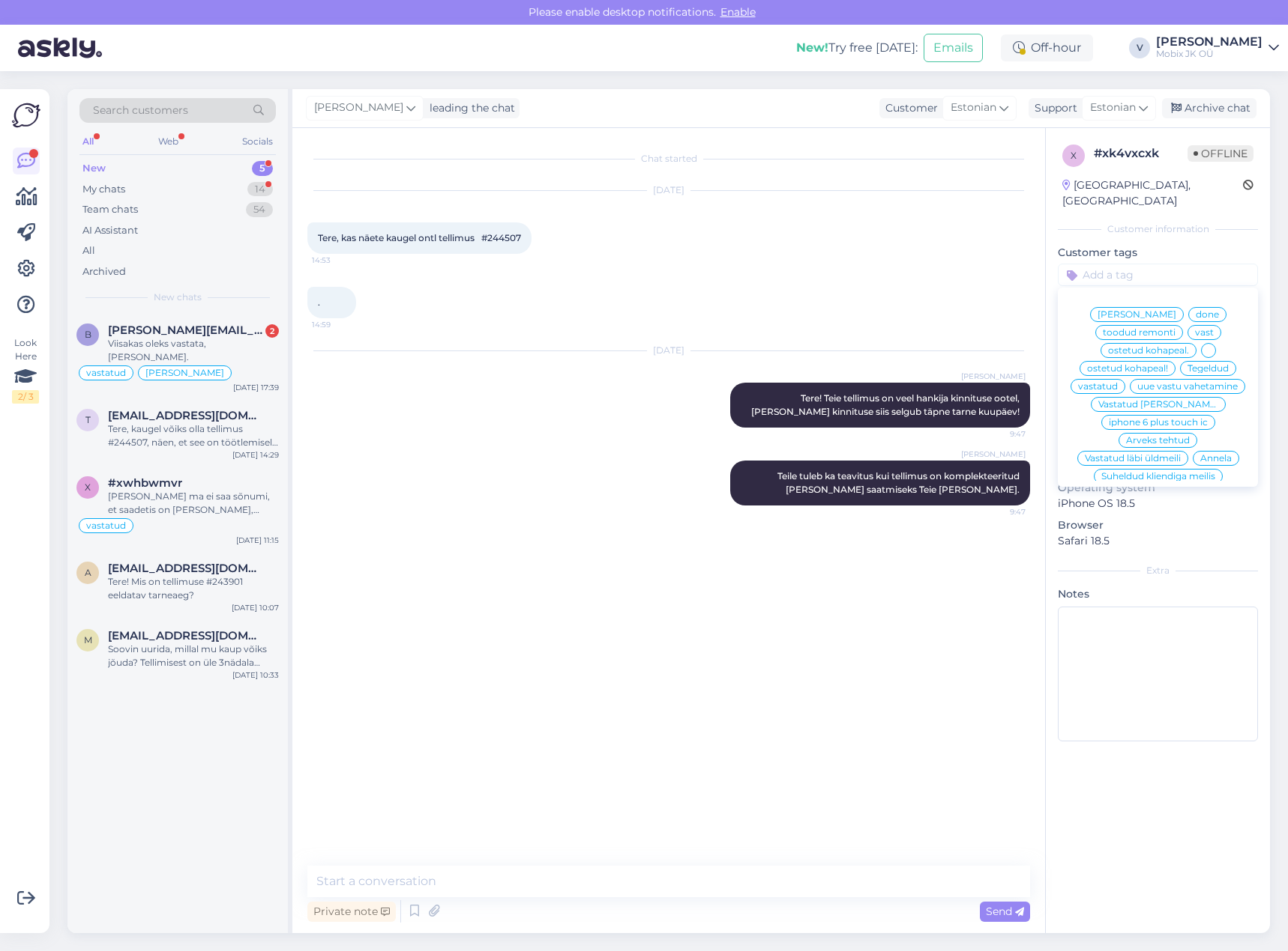
click at [1125, 379] on div "vastatud" at bounding box center [1097, 387] width 54 height 15
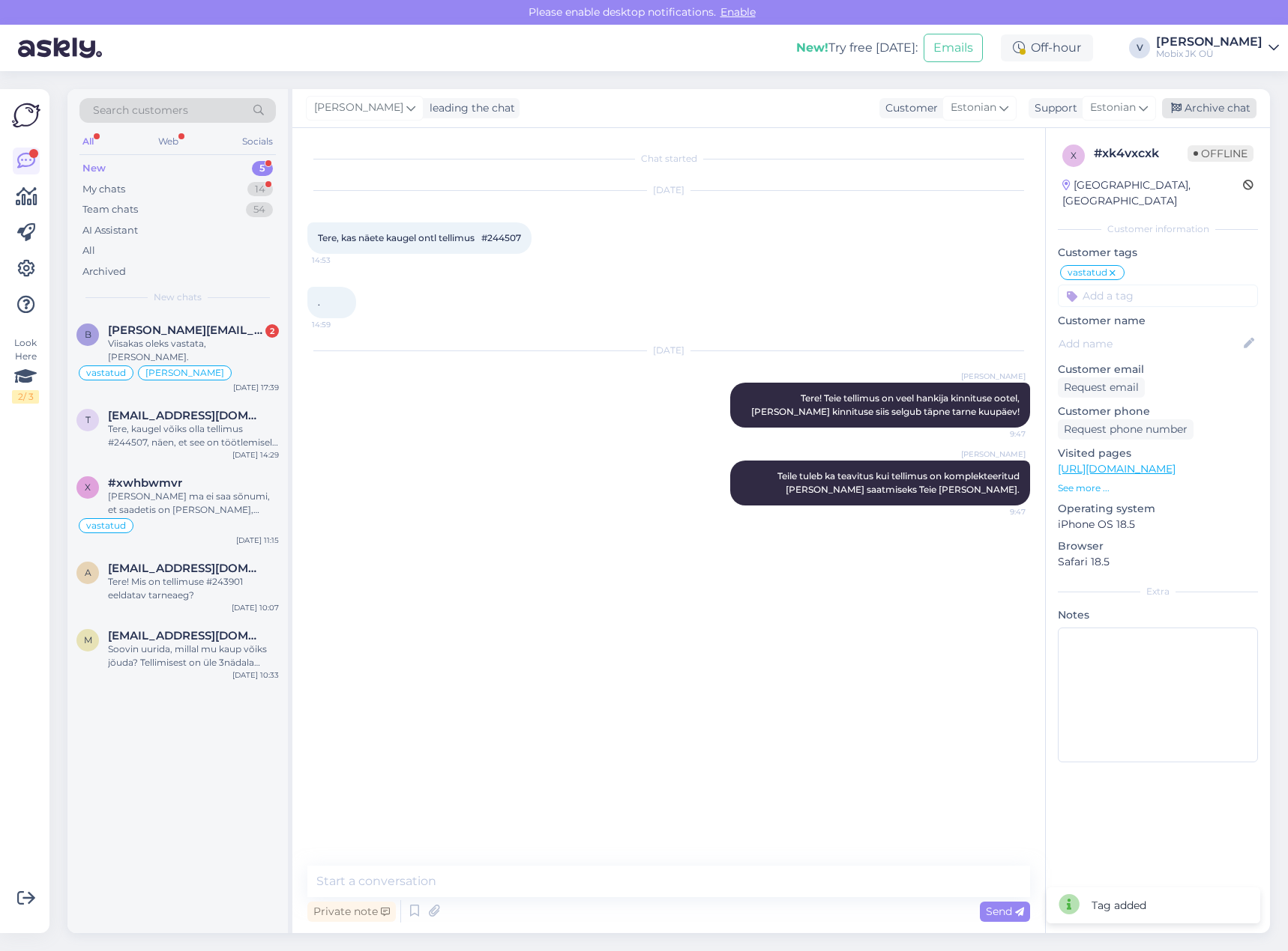
click at [1206, 110] on div "Archive chat" at bounding box center [1209, 108] width 94 height 20
click at [201, 422] on div "Tere, kaugel võiks olla tellimus #244507, näen, et see on töötlemisel küll aga …" at bounding box center [193, 435] width 171 height 27
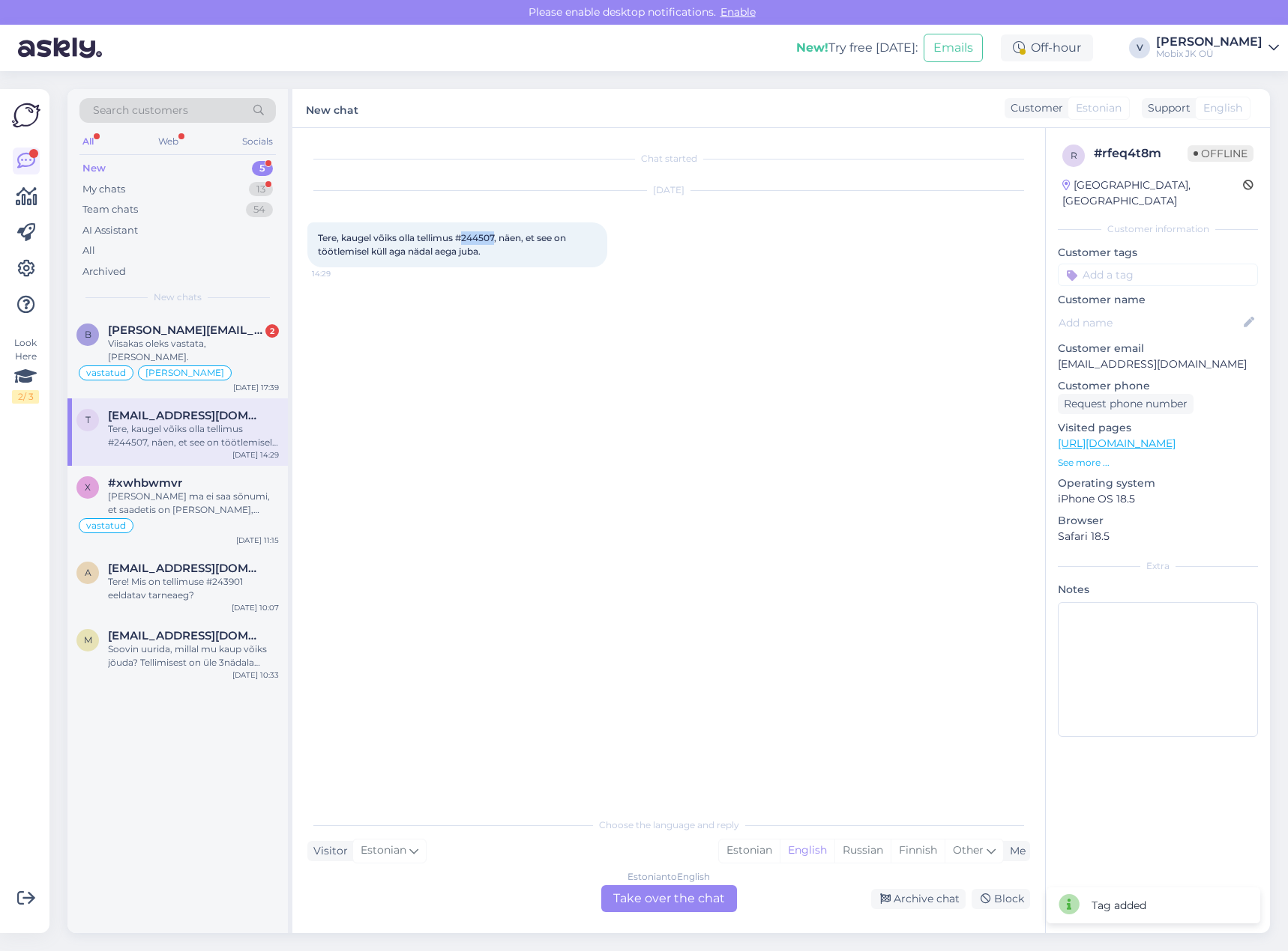
drag, startPoint x: 463, startPoint y: 236, endPoint x: 498, endPoint y: 236, distance: 35.0
click at [498, 236] on span "Tere, kaugel võiks olla tellimus #244507, näen, et see on töötlemisel küll aga …" at bounding box center [442, 245] width 251 height 25
copy span "244507"
click at [1127, 264] on input at bounding box center [1157, 275] width 200 height 23
type input "vas"
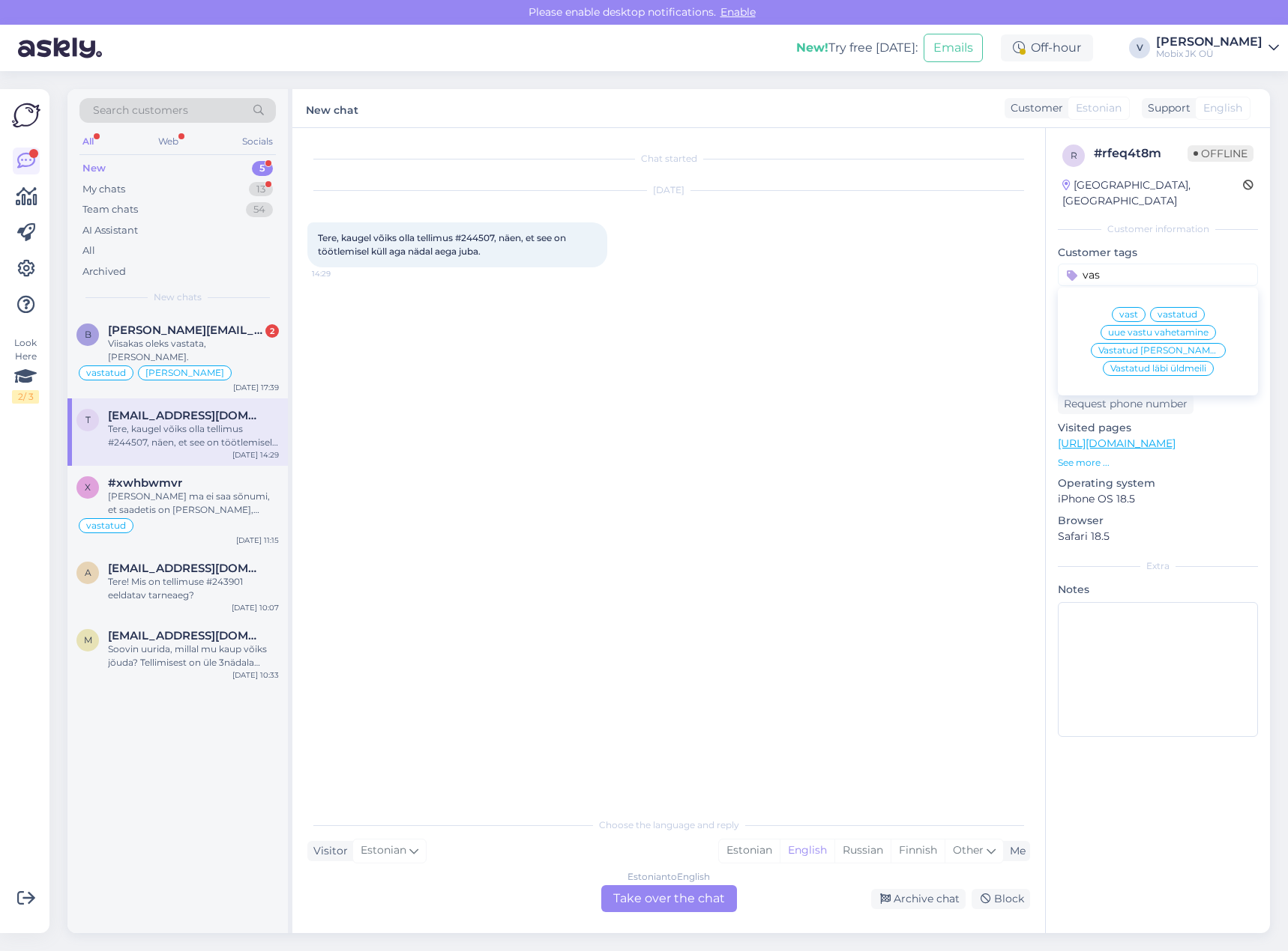
click at [1179, 310] on span "vastatud" at bounding box center [1177, 314] width 40 height 9
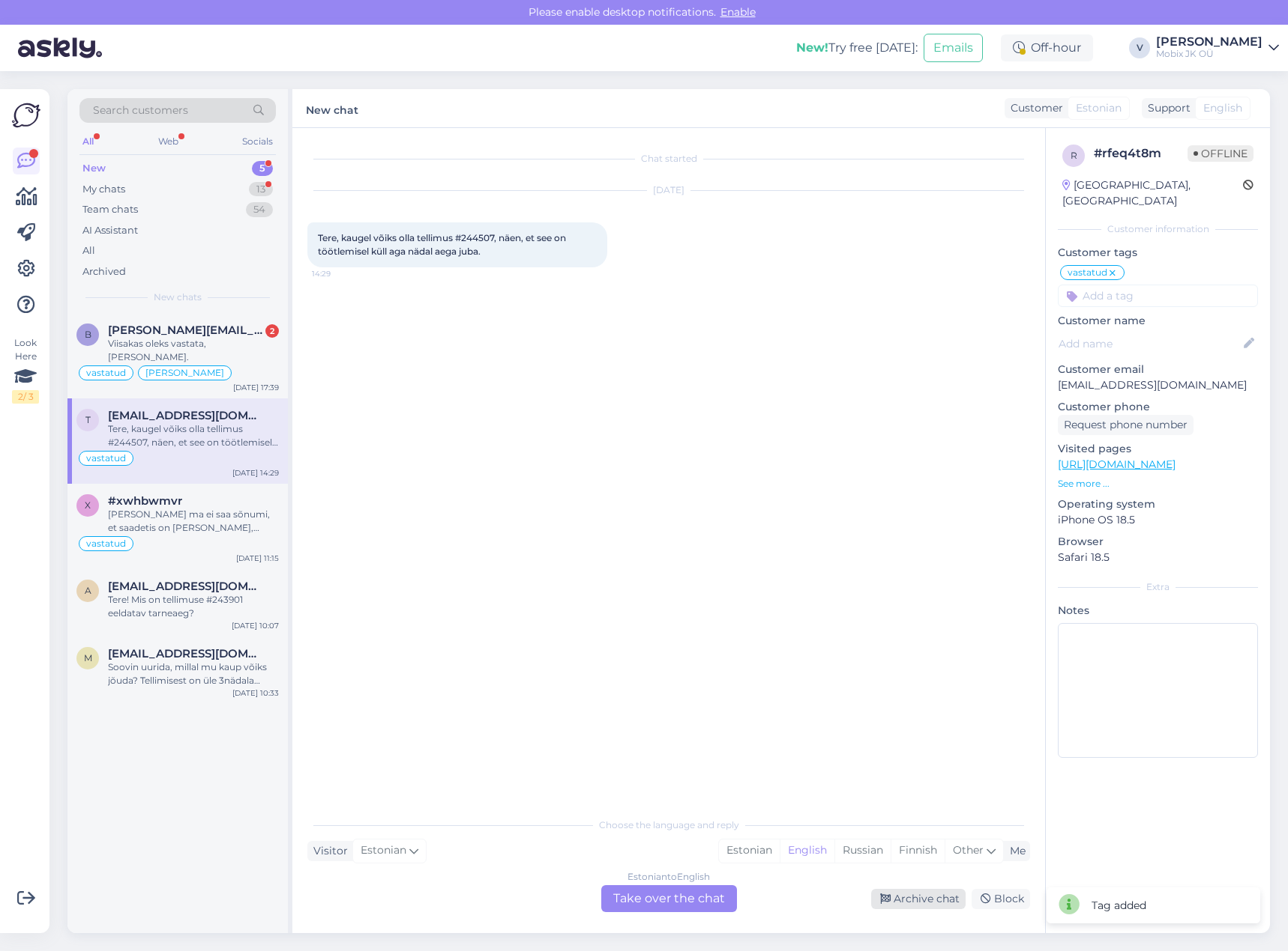
click at [930, 895] on div "Archive chat" at bounding box center [918, 899] width 94 height 20
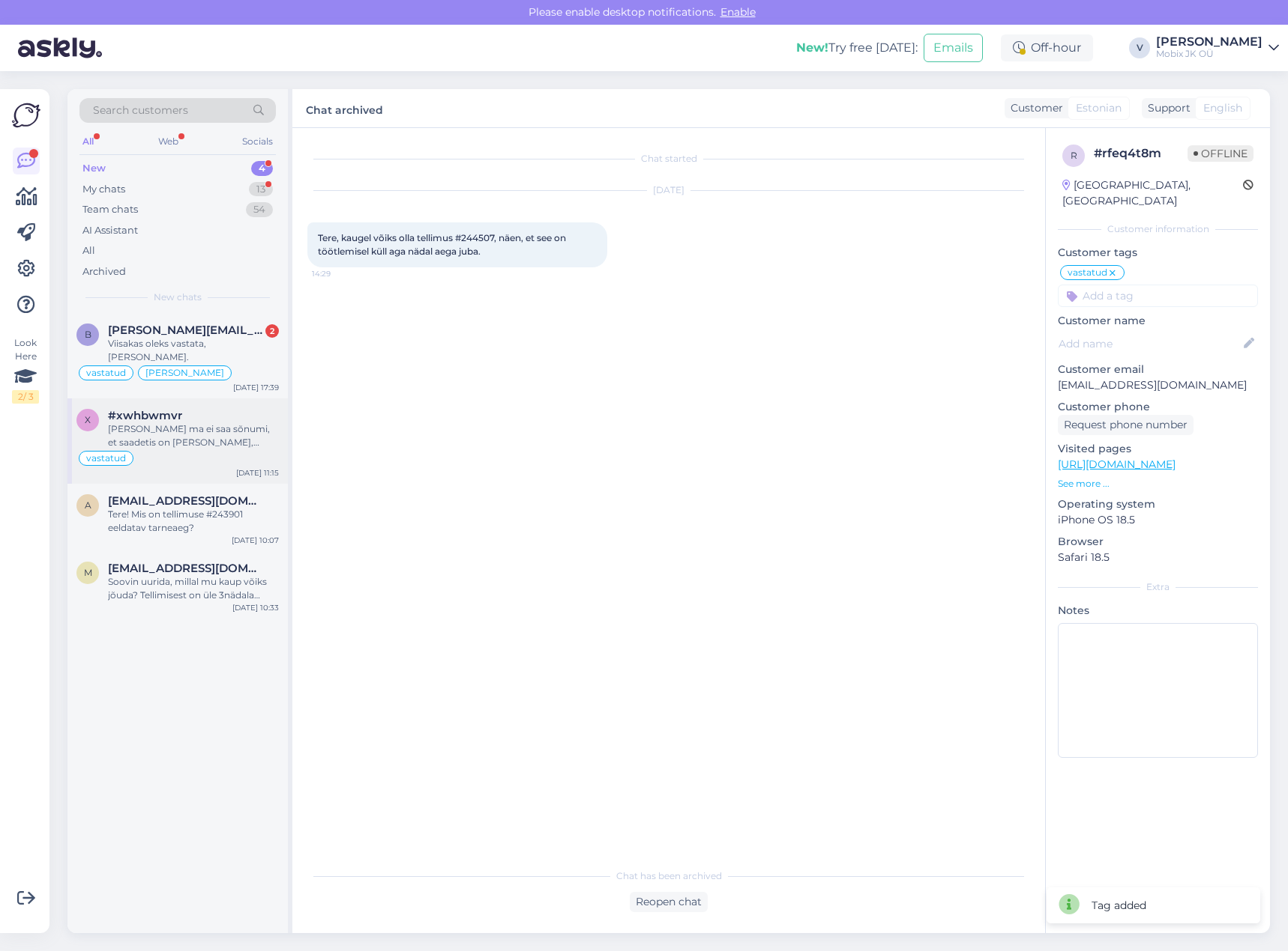
click at [213, 425] on div "[PERSON_NAME] ma ei saa sõnumi, et saadetis on [PERSON_NAME], [PERSON_NAME] tüh…" at bounding box center [193, 435] width 171 height 27
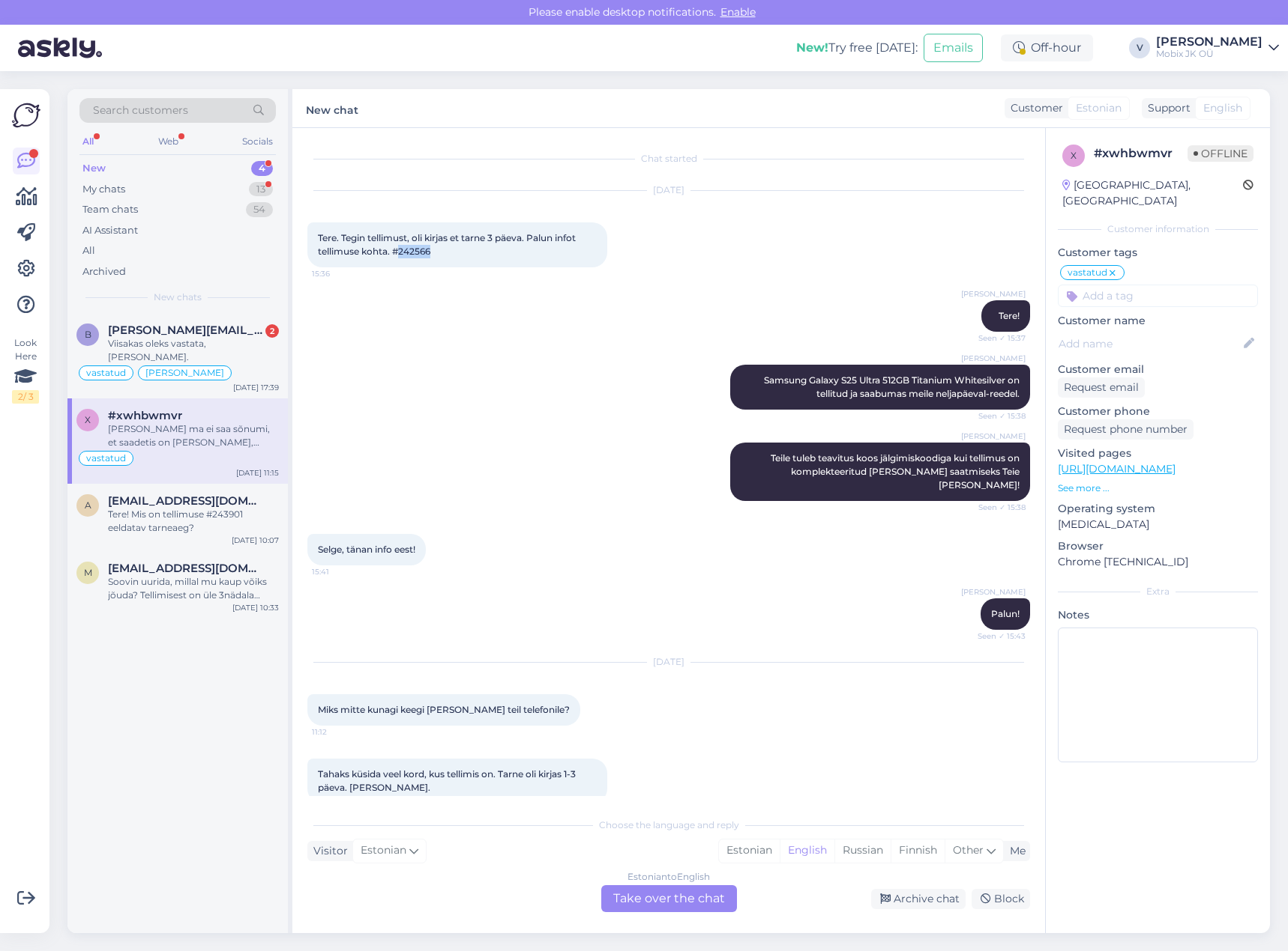
drag, startPoint x: 398, startPoint y: 252, endPoint x: 442, endPoint y: 253, distance: 44.0
click at [433, 253] on div "Tere. Tegin tellimust, oli kirjas et tarne 3 päeva. Palun infot tellimuse kohta…" at bounding box center [457, 244] width 299 height 45
copy span "242566"
click at [1135, 285] on input at bounding box center [1157, 296] width 200 height 23
type input "tü"
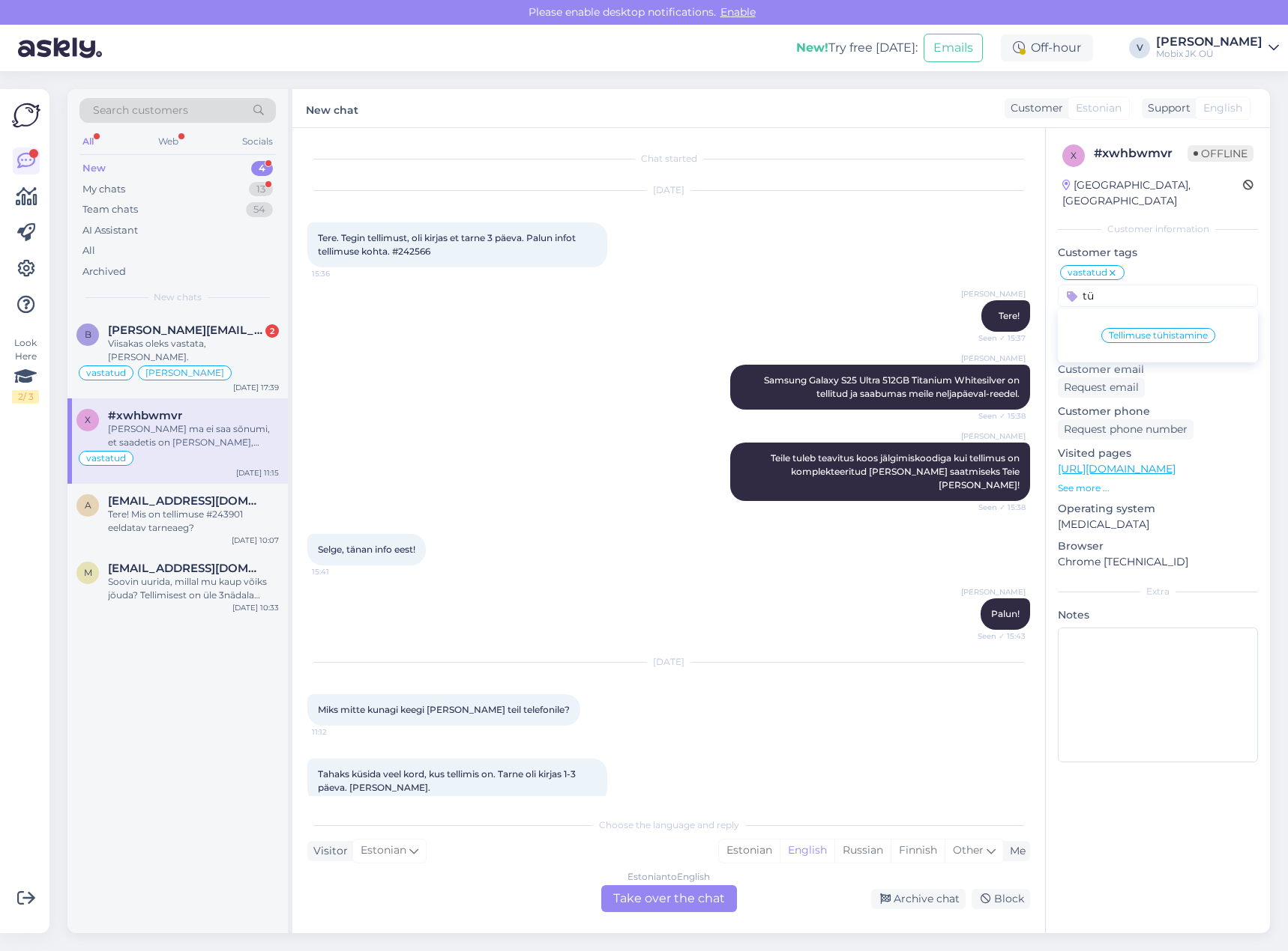
click at [1169, 331] on span "Tellimuse tühistamine" at bounding box center [1158, 334] width 99 height 9
click at [899, 899] on div "Archive chat" at bounding box center [918, 899] width 94 height 20
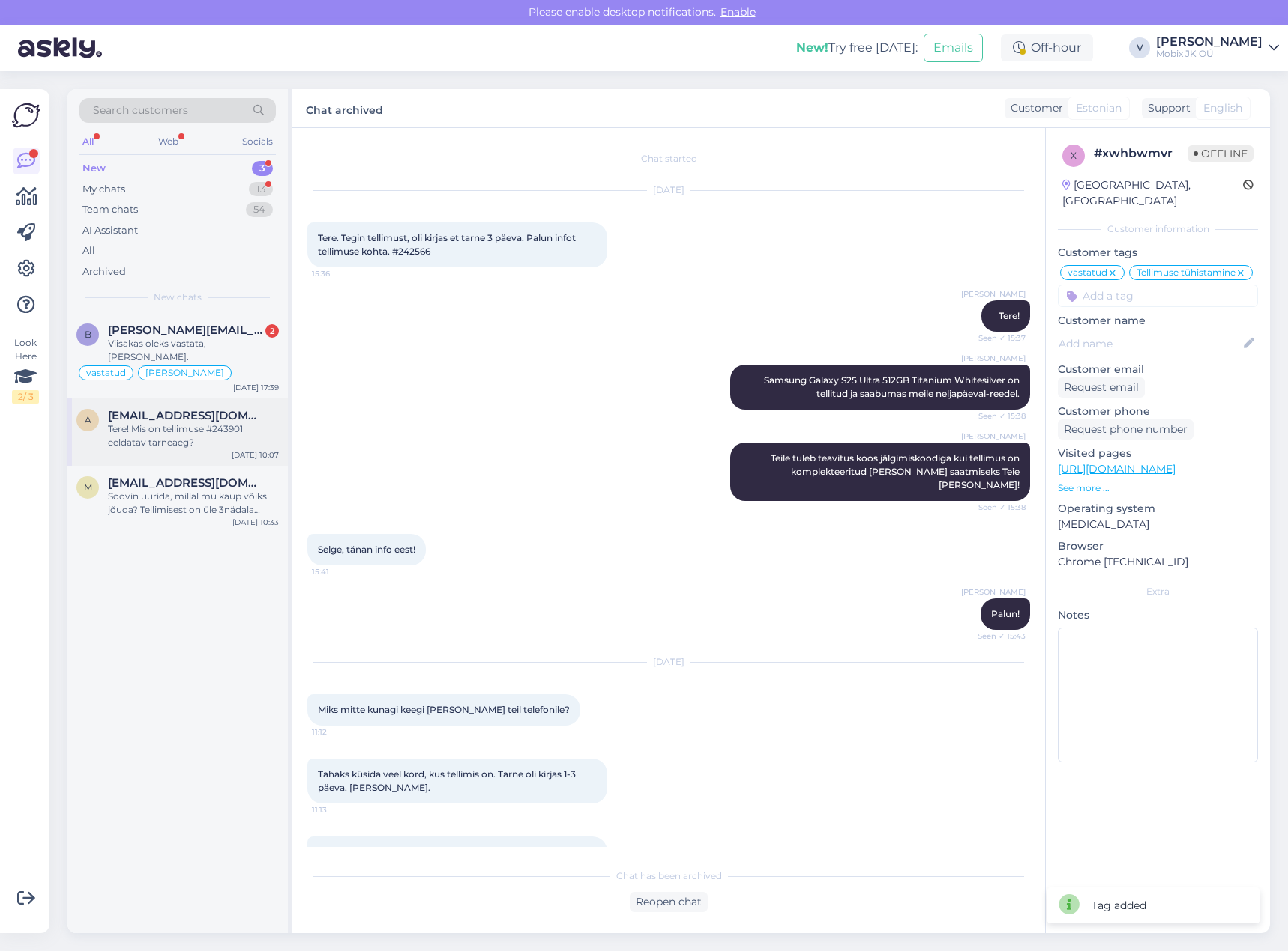
click at [247, 427] on div "Tere! Mis on tellimuse #243901 eeldatav tarneaeg?" at bounding box center [193, 435] width 171 height 27
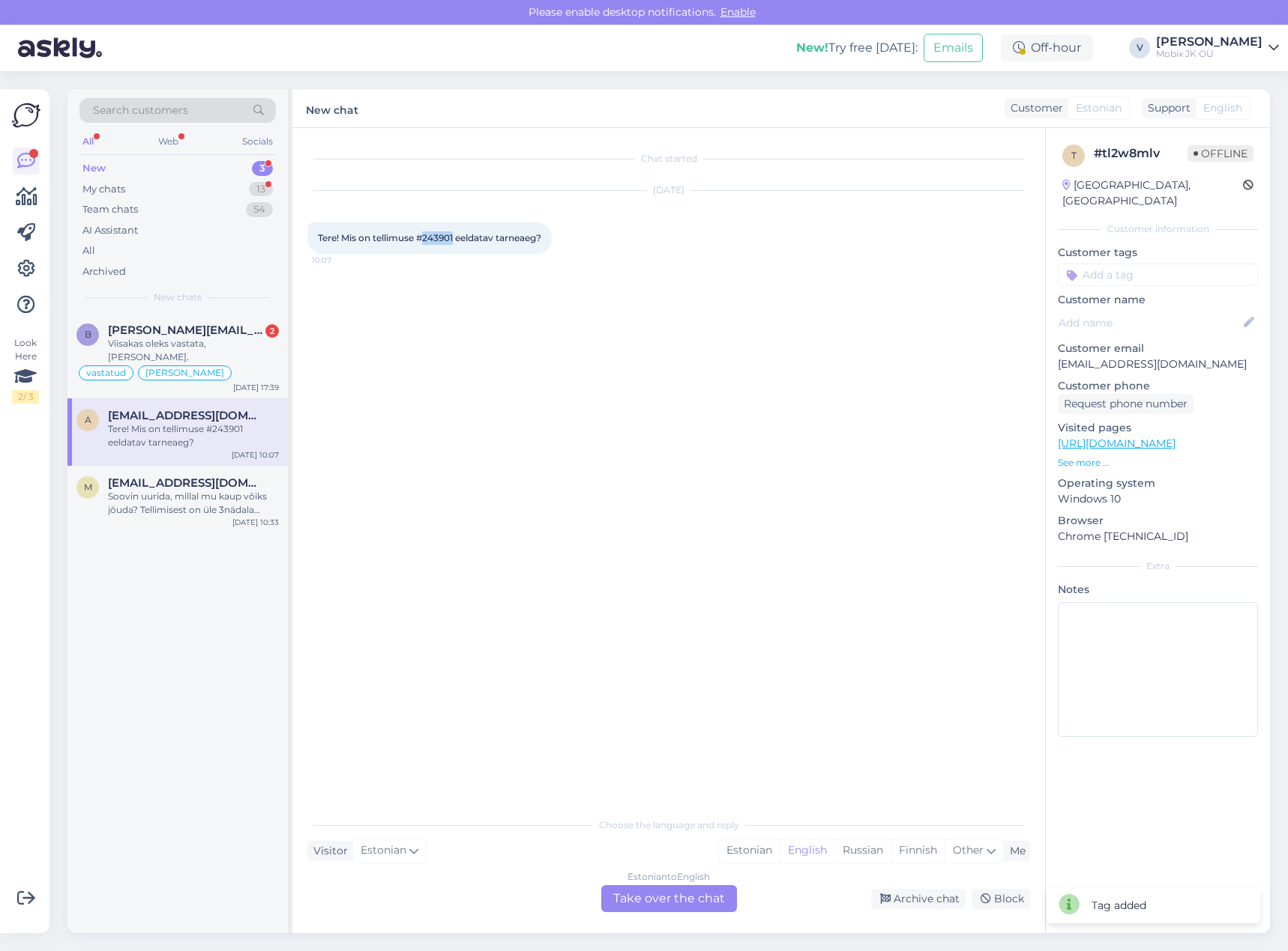
drag, startPoint x: 426, startPoint y: 237, endPoint x: 456, endPoint y: 233, distance: 30.3
click at [456, 233] on span "Tere! Mis on tellimuse #243901 eeldatav tarneaeg?" at bounding box center [429, 238] width 223 height 11
copy span "243901"
click at [1120, 264] on input at bounding box center [1157, 275] width 200 height 23
type input "tü"
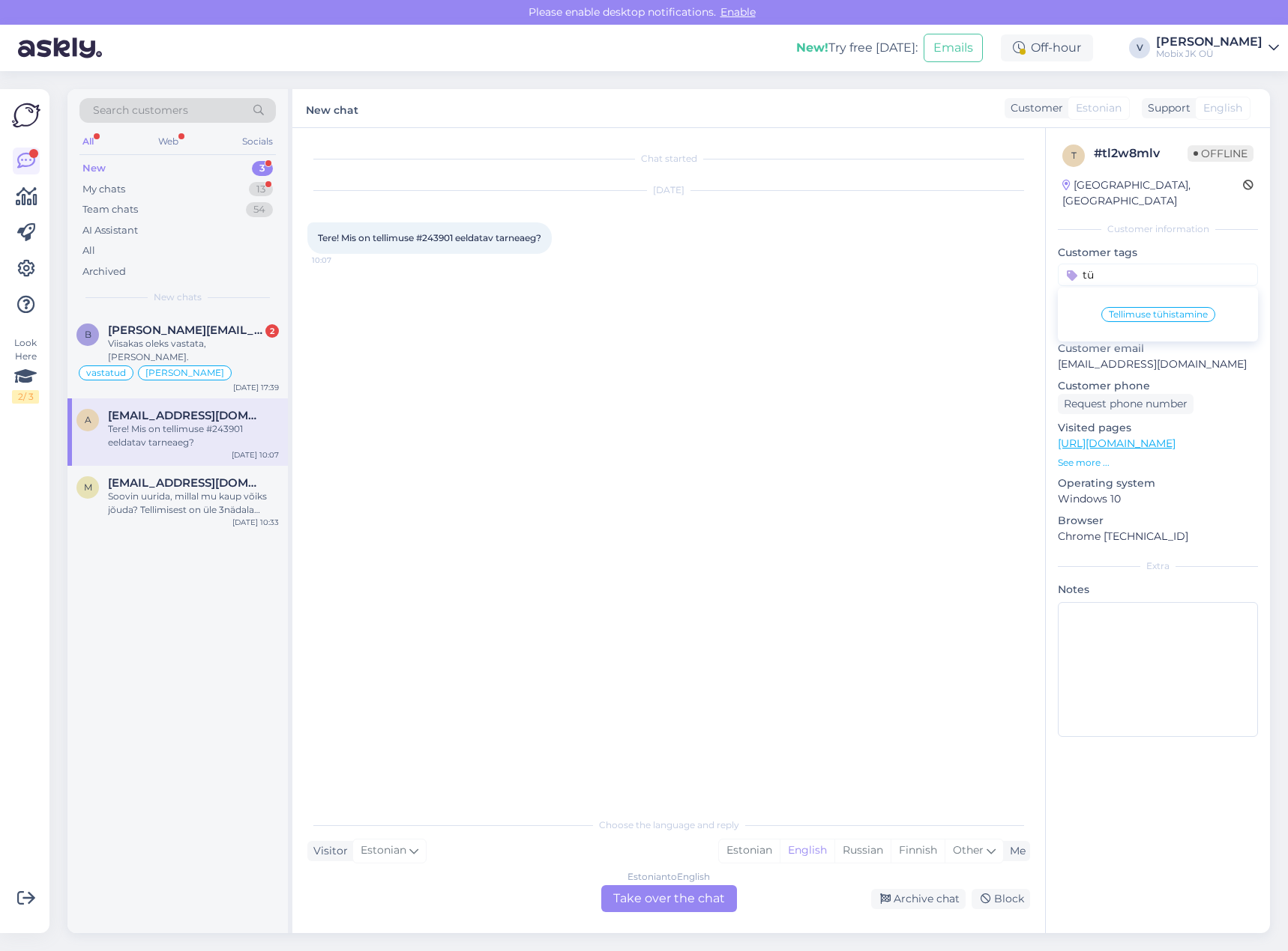
click at [1170, 310] on span "Tellimuse tühistamine" at bounding box center [1158, 314] width 99 height 9
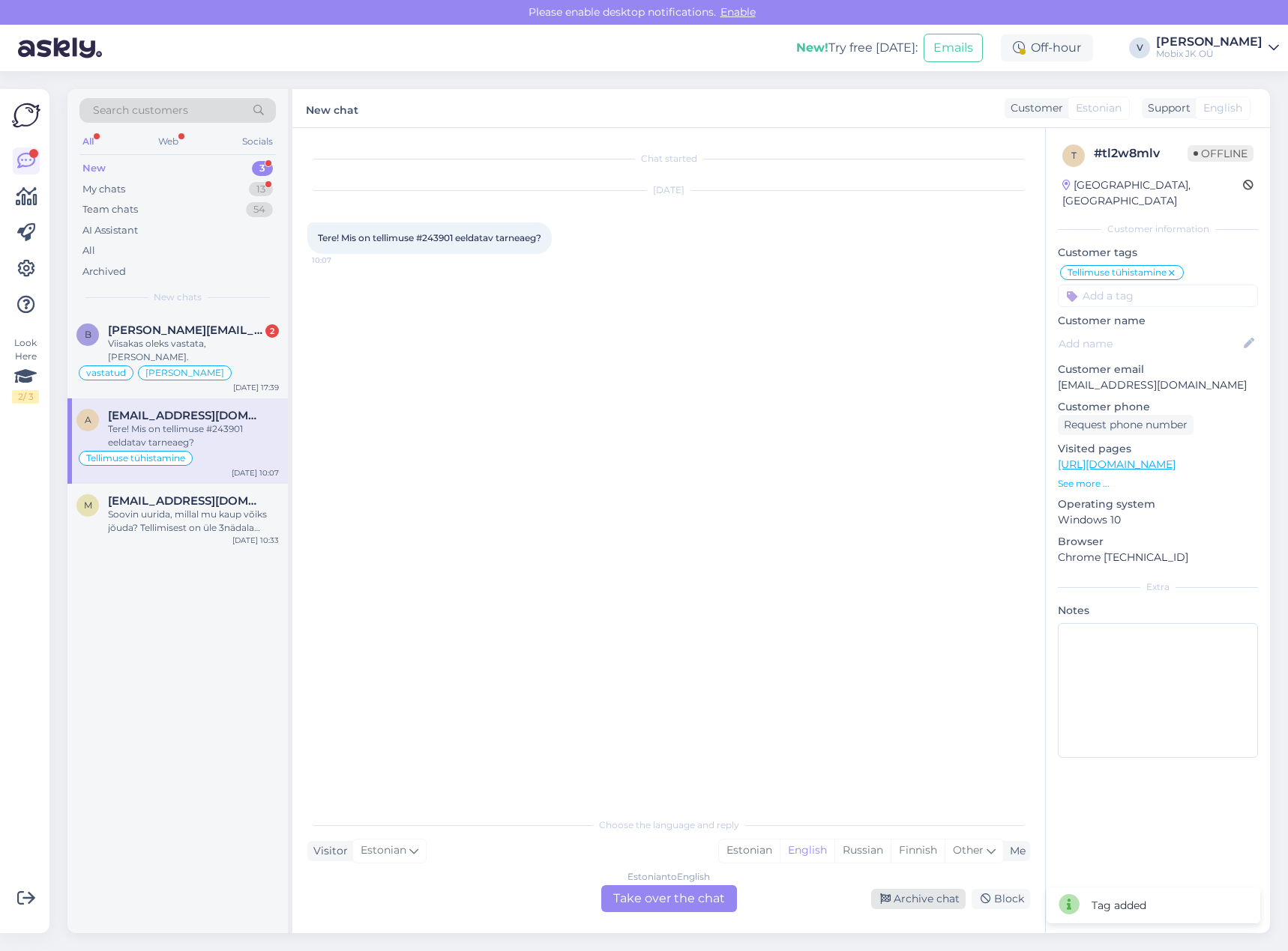
click at [912, 896] on div "Archive chat" at bounding box center [918, 899] width 94 height 20
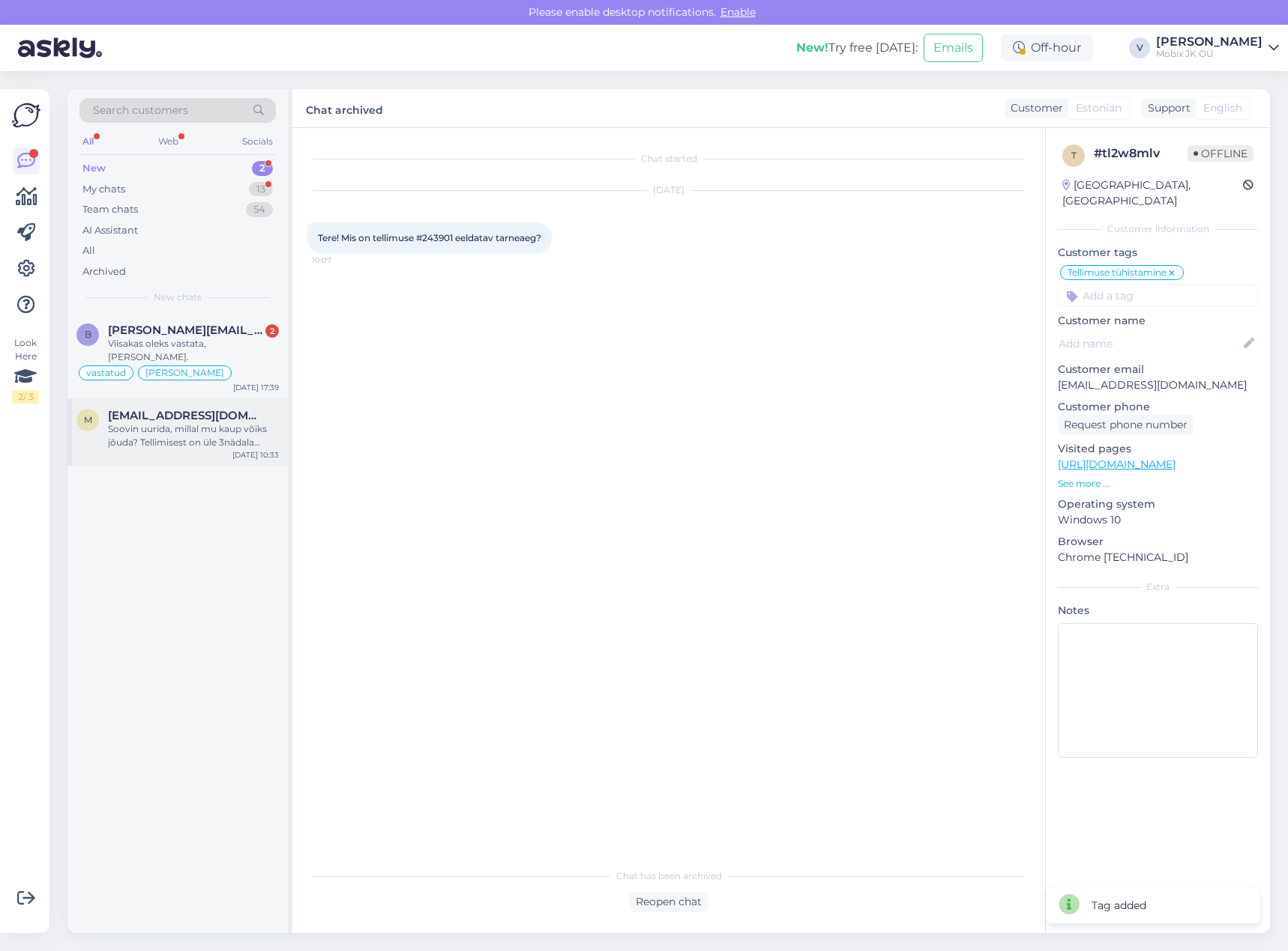
click at [223, 422] on div "Soovin uurida, millal mu kaup võiks jõuda? Tellimisest on üle 3nädala möödas ju…" at bounding box center [193, 435] width 171 height 27
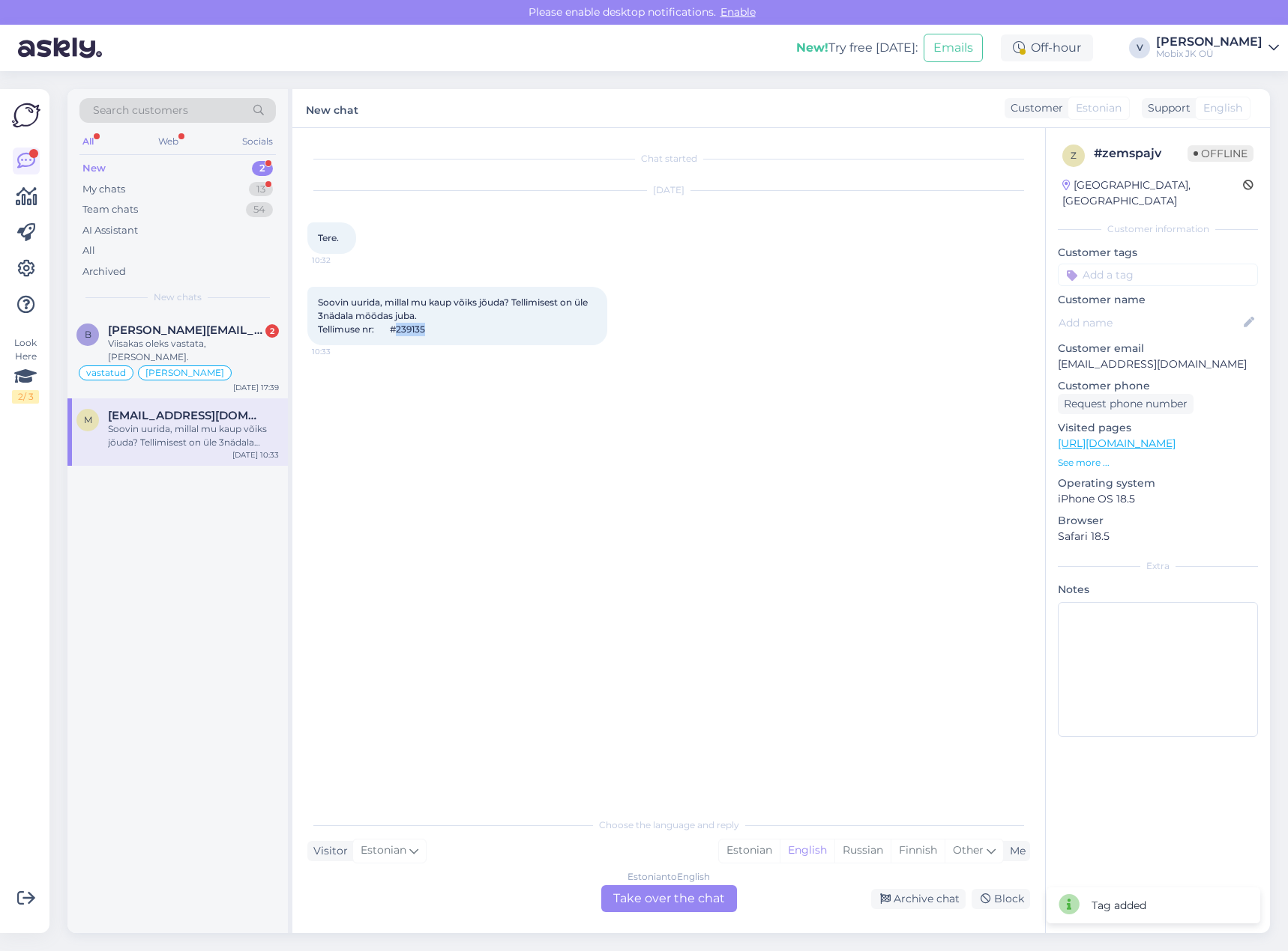
drag, startPoint x: 401, startPoint y: 329, endPoint x: 468, endPoint y: 325, distance: 67.1
click at [446, 328] on div "Soovin uurida, millal mu [PERSON_NAME] võiks jõuda? Tellimisest on üle 3nädala …" at bounding box center [457, 315] width 299 height 58
copy span "239135"
drag, startPoint x: 764, startPoint y: 851, endPoint x: 717, endPoint y: 879, distance: 54.7
click at [764, 851] on div "Estonian" at bounding box center [749, 851] width 61 height 23
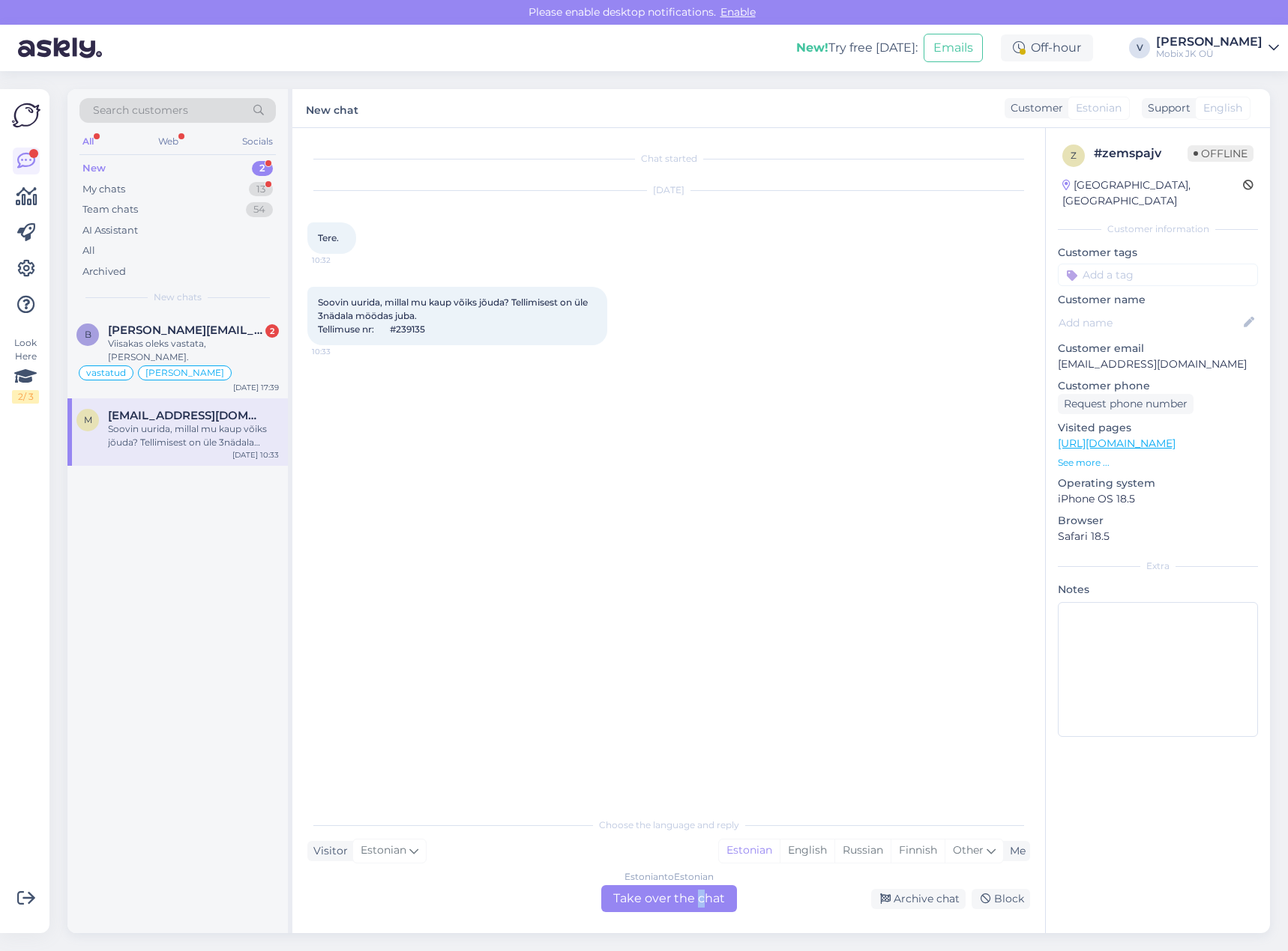
click at [700, 894] on div "Estonian to Estonian Take over the chat" at bounding box center [669, 899] width 135 height 27
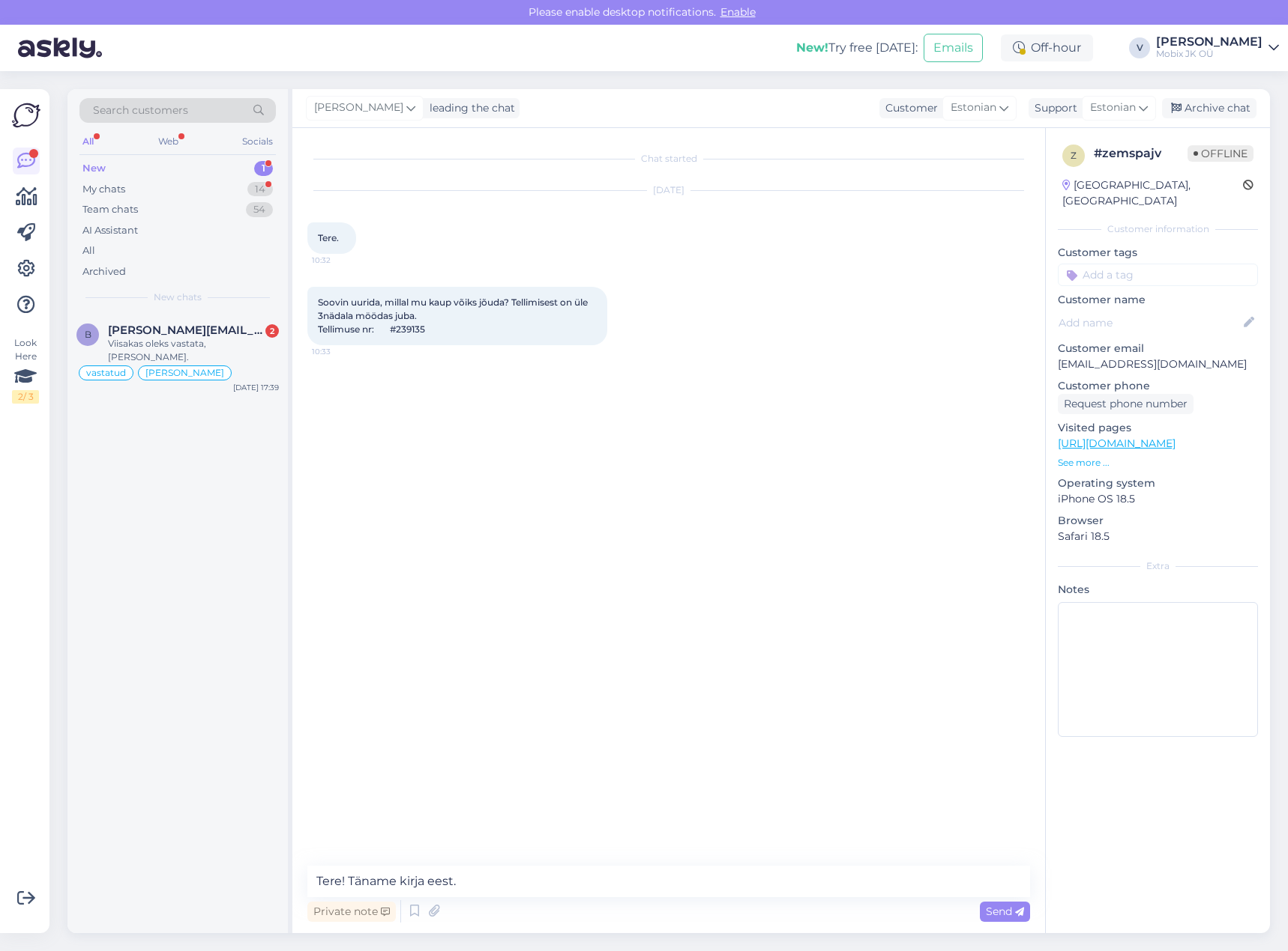
click at [581, 860] on div "Chat started [DATE] Tere. 10:32 Soovin uurida, millal mu [PERSON_NAME] võiks jõ…" at bounding box center [668, 530] width 752 height 805
click at [587, 878] on textarea "Tere! Täname kirja eest." at bounding box center [668, 881] width 723 height 31
paste textarea "JBL Wireless Microphone Set must"
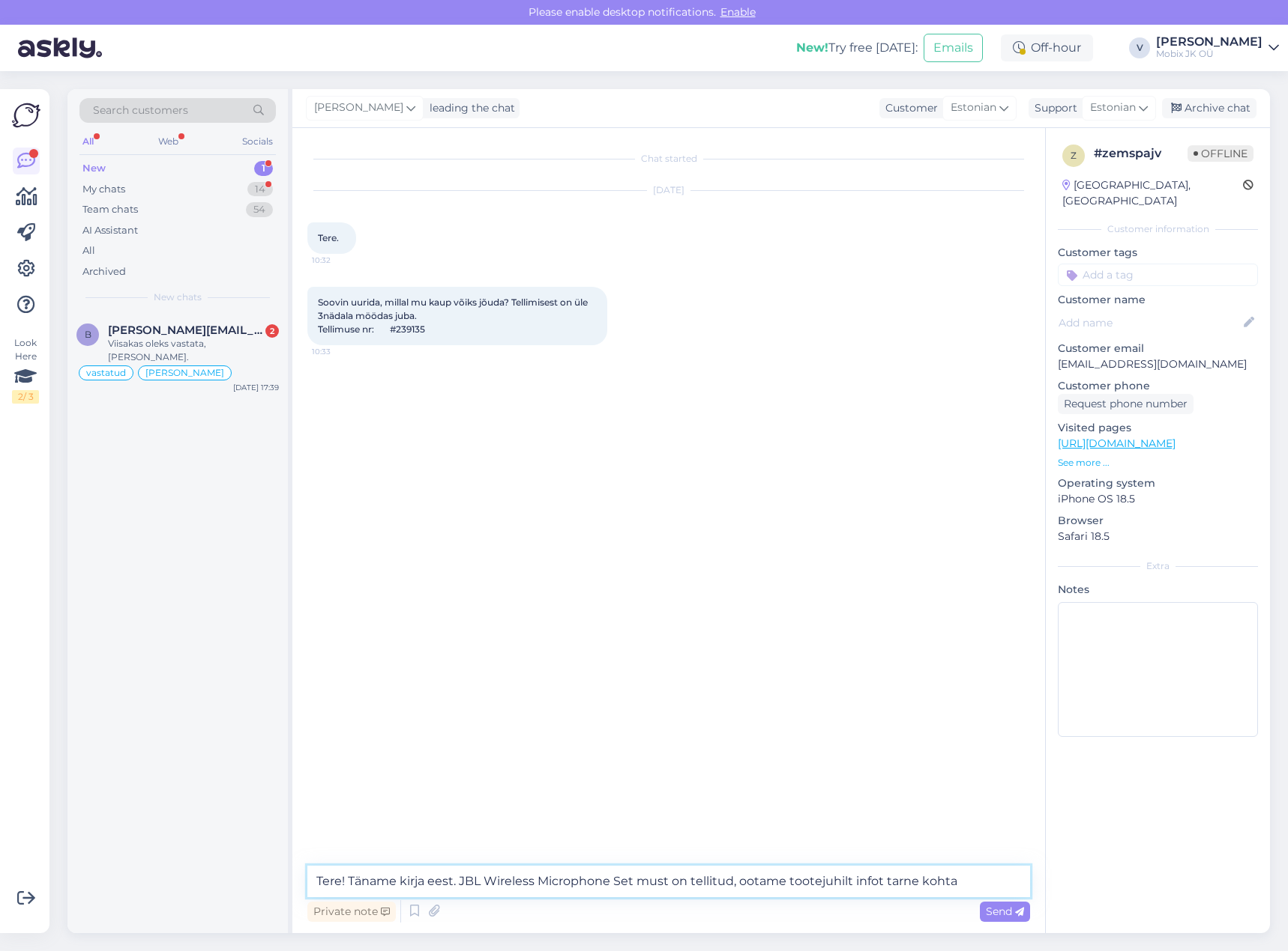
type textarea "Tere! Täname kirja eest. JBL Wireless Microphone Set must on tellitud, ootame t…"
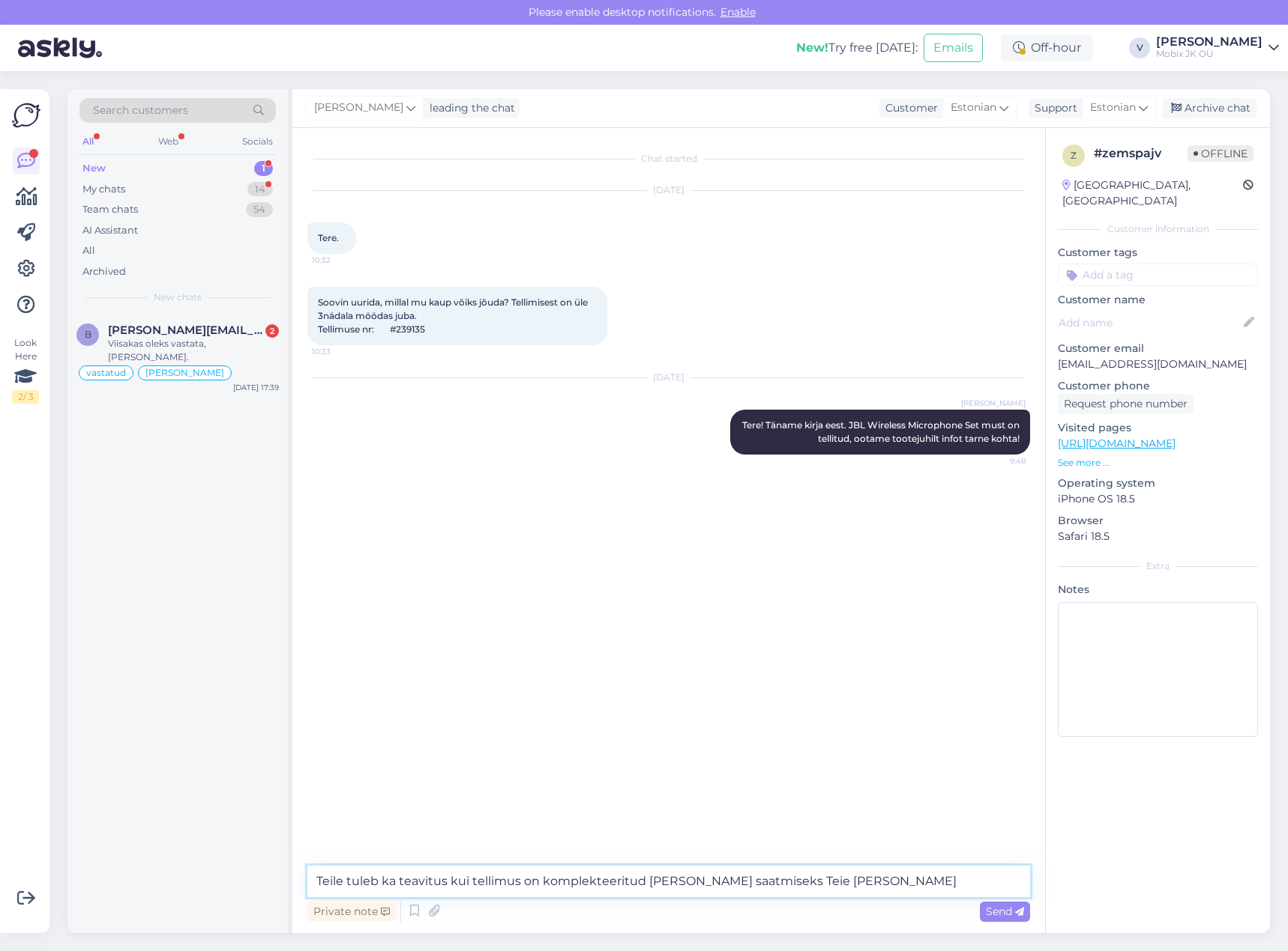
type textarea "Teile tuleb ka teavitus kui tellimus on komplekteeritud [PERSON_NAME] saatmisek…"
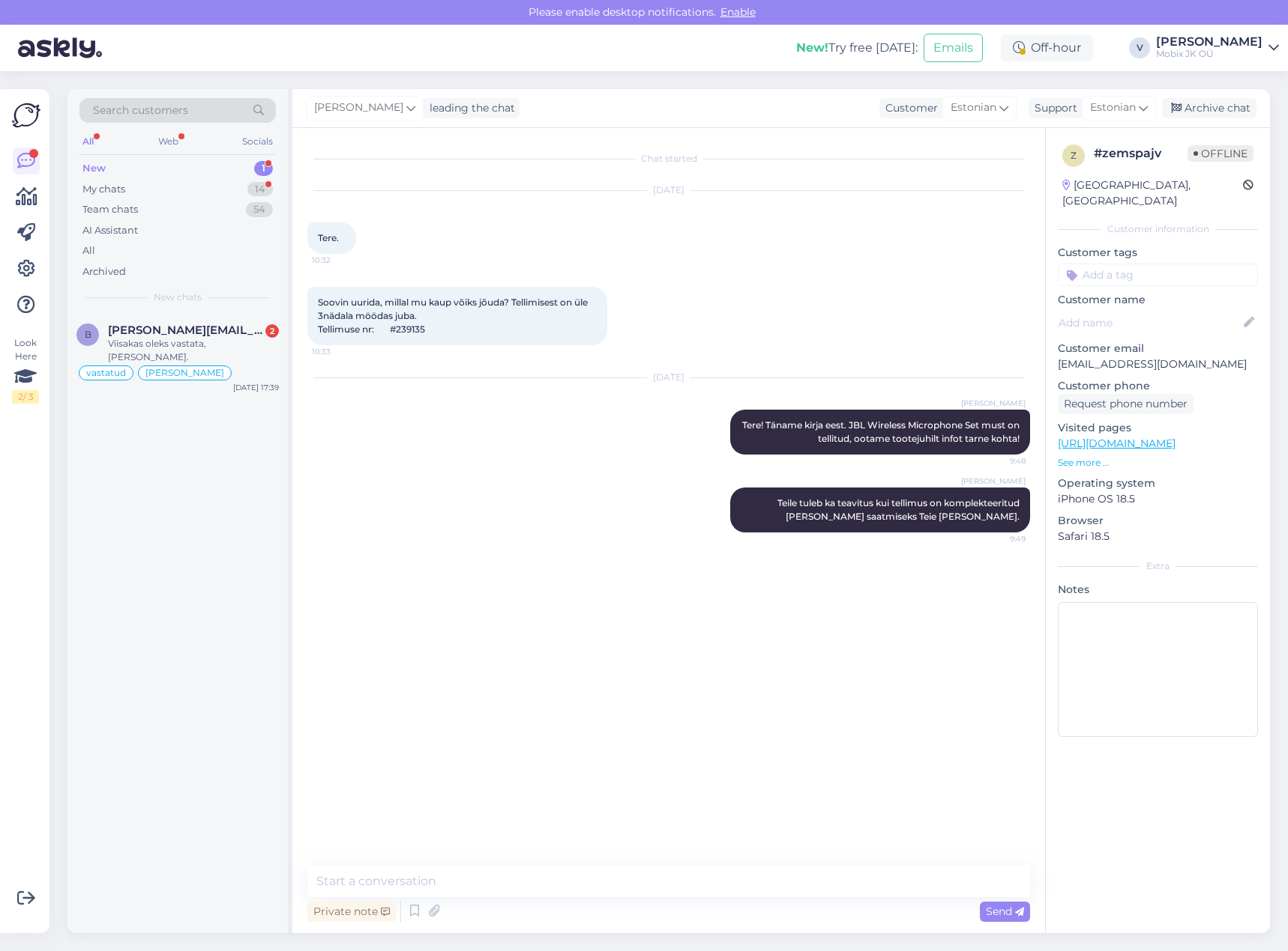
click at [1167, 264] on input at bounding box center [1157, 275] width 200 height 23
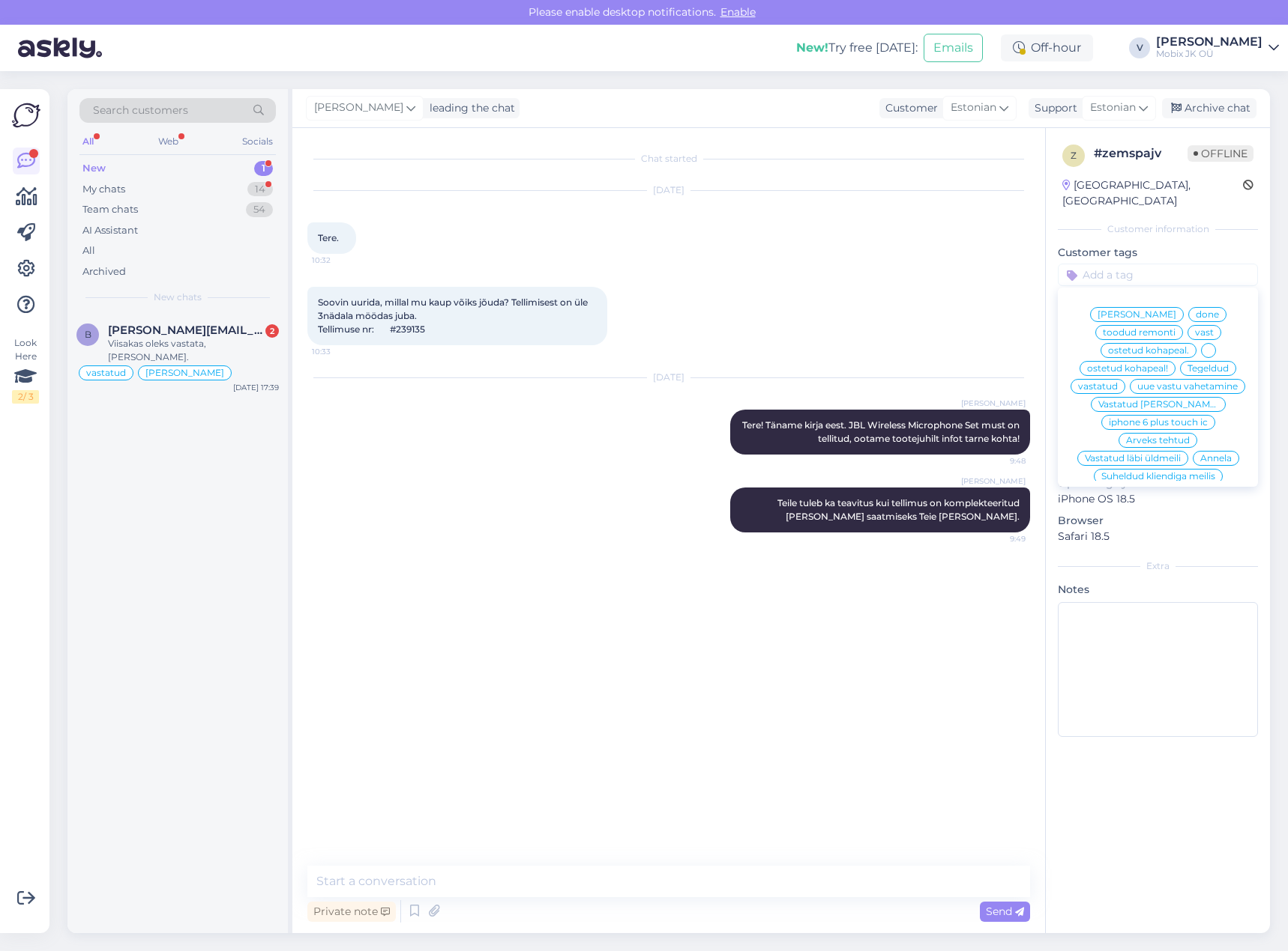
click at [1117, 382] on span "vastatud" at bounding box center [1098, 386] width 40 height 9
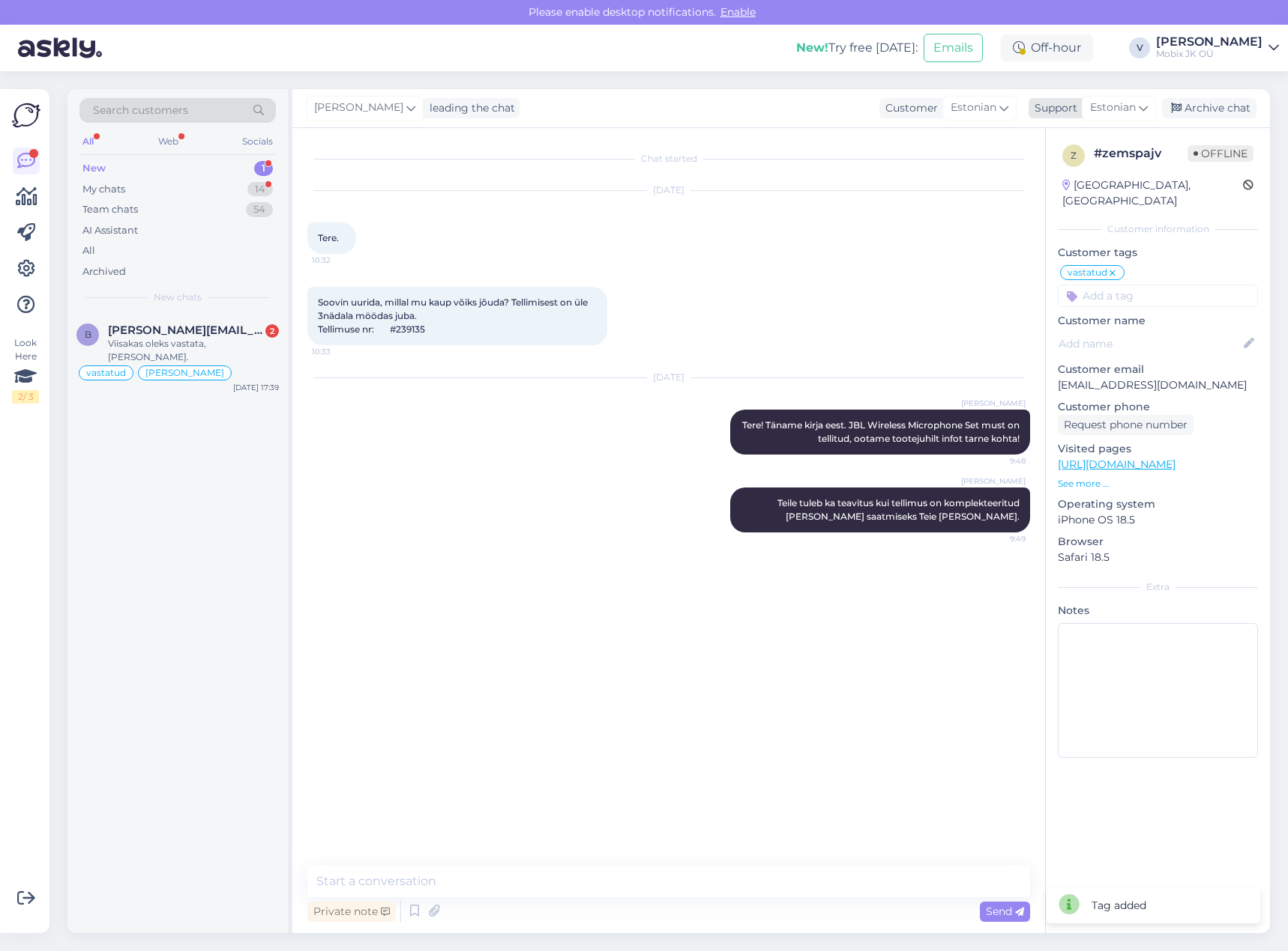
click at [1221, 103] on div "Archive chat" at bounding box center [1209, 108] width 94 height 20
